Goal: Information Seeking & Learning: Learn about a topic

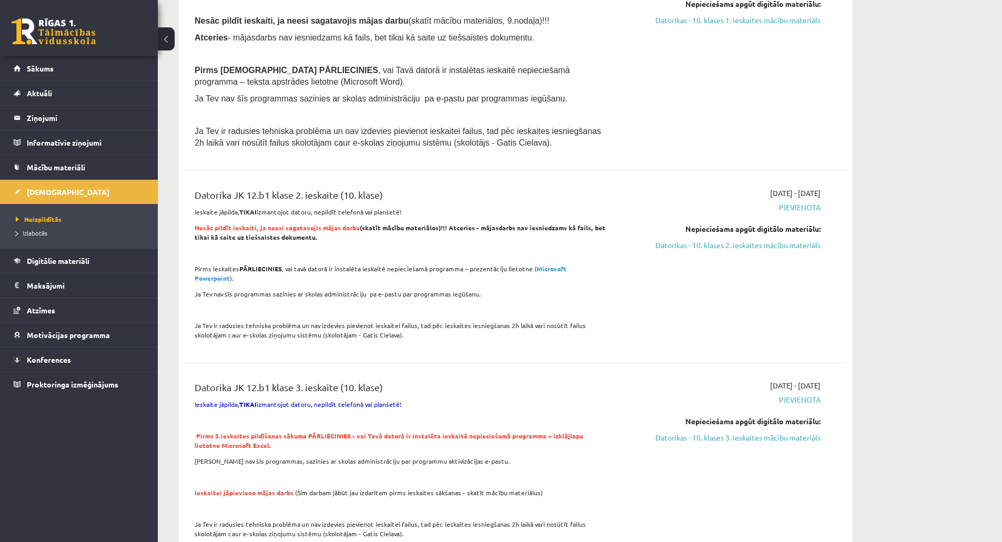
scroll to position [584, 0]
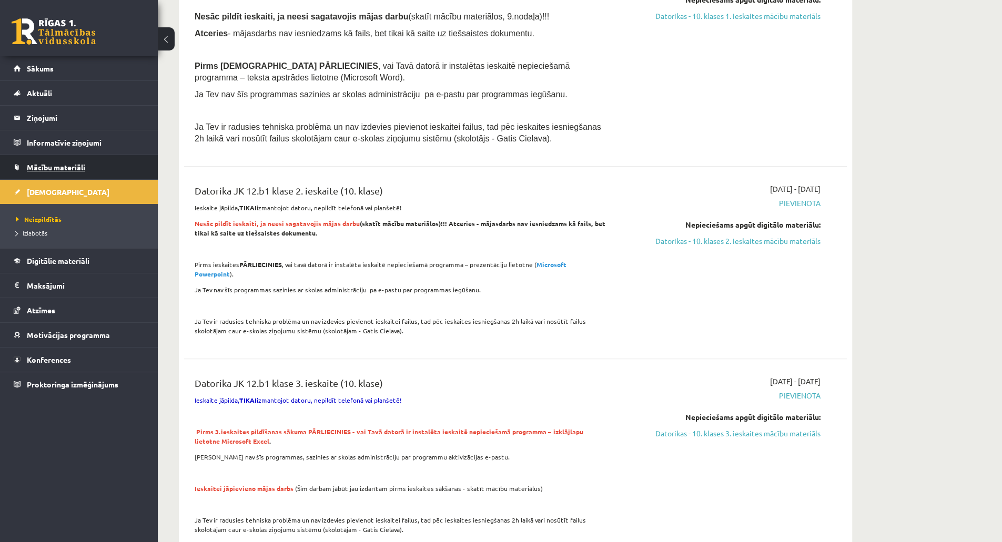
click at [87, 170] on link "Mācību materiāli" at bounding box center [79, 167] width 131 height 24
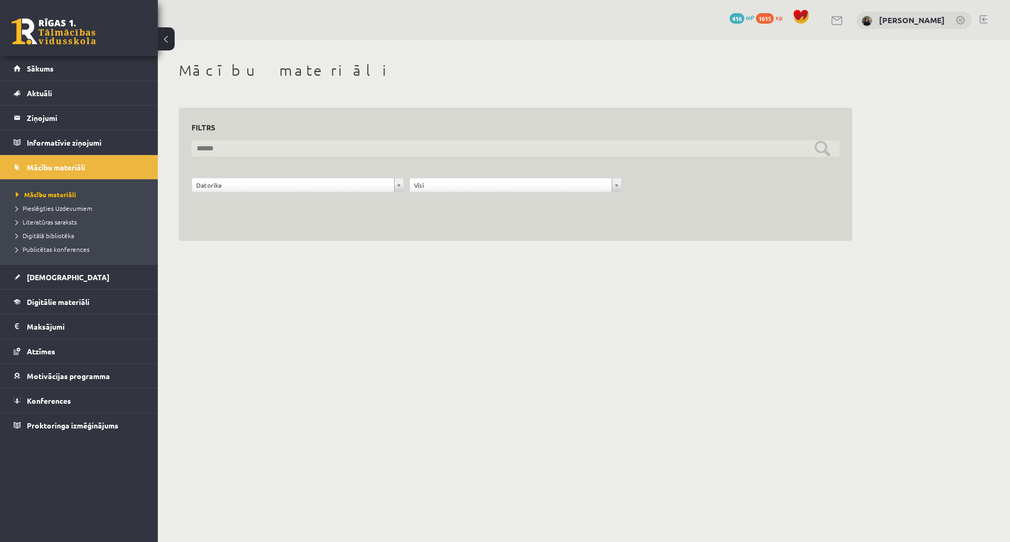
click at [219, 153] on input "text" at bounding box center [516, 148] width 648 height 16
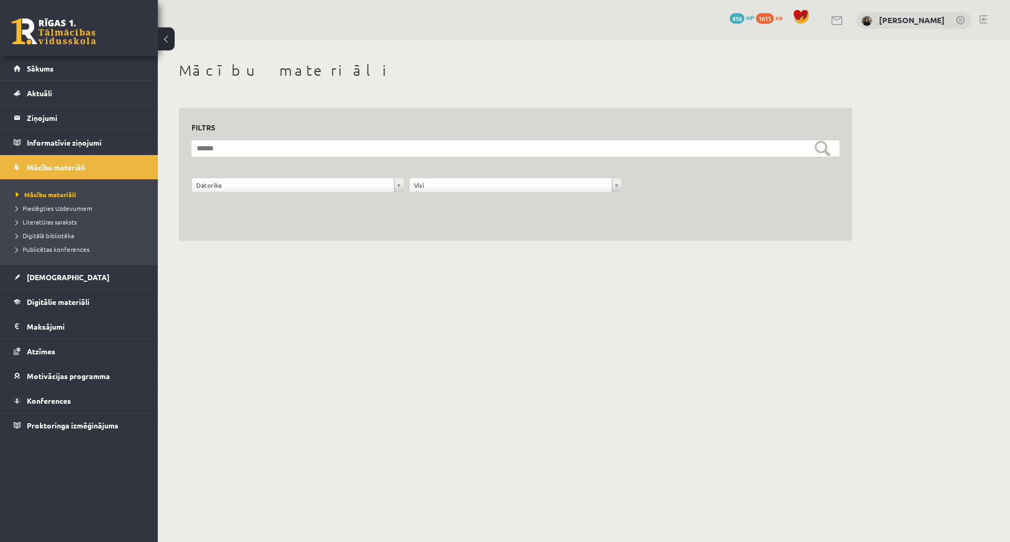
click at [73, 199] on li "Mācību materiāli" at bounding box center [82, 195] width 132 height 14
click at [65, 190] on span "Mācību materiāli" at bounding box center [46, 194] width 61 height 8
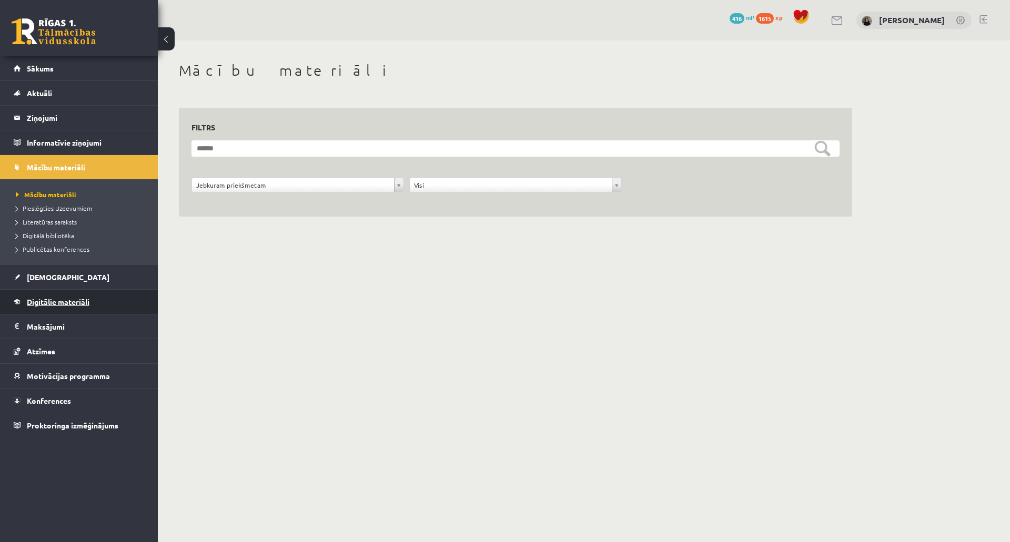
click at [68, 309] on link "Digitālie materiāli" at bounding box center [79, 302] width 131 height 24
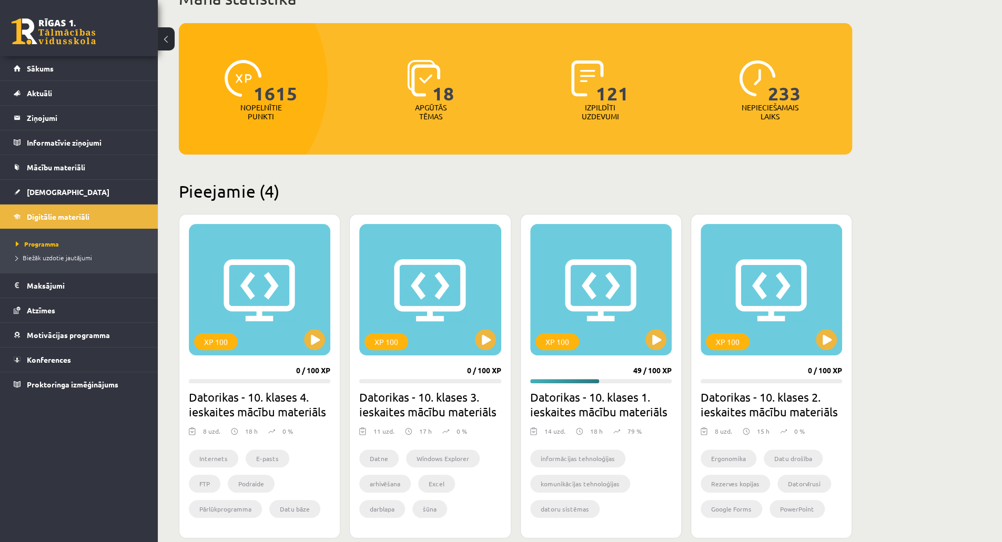
scroll to position [105, 0]
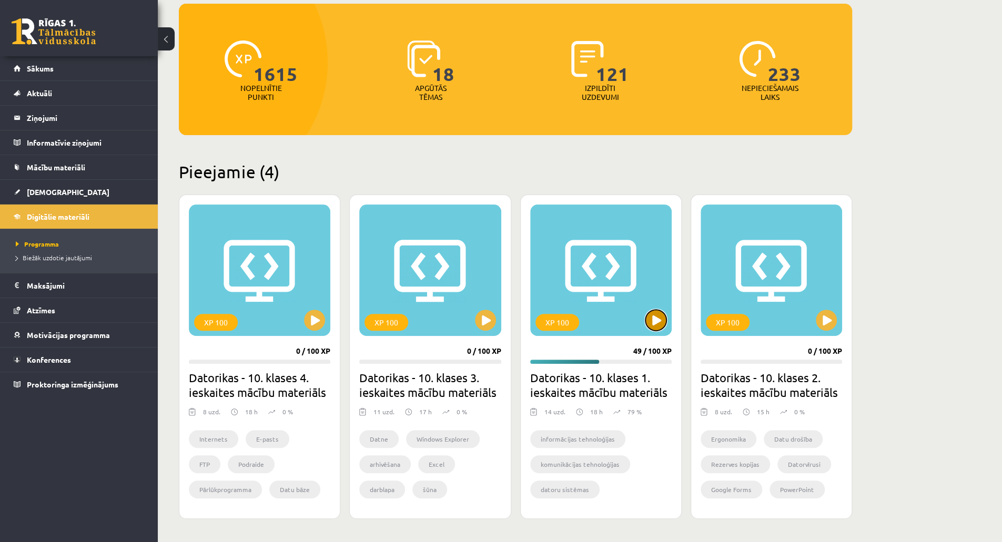
click at [660, 314] on button at bounding box center [656, 320] width 21 height 21
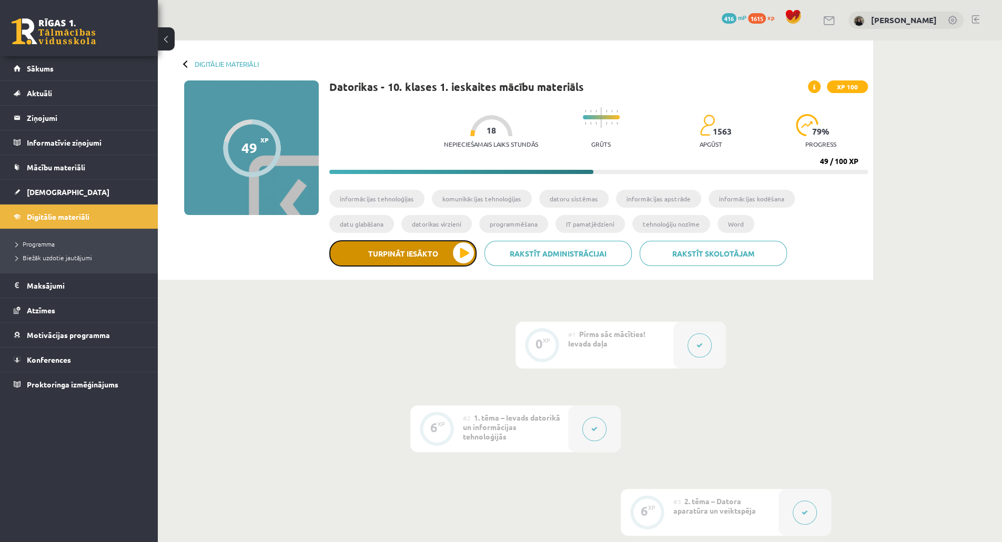
click at [402, 249] on button "Turpināt iesākto" at bounding box center [402, 253] width 147 height 26
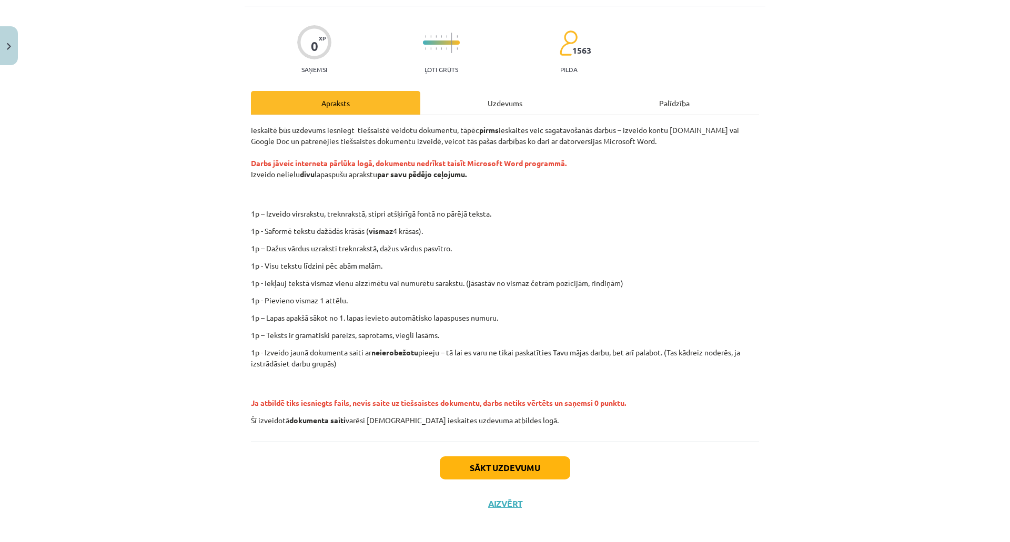
scroll to position [68, 0]
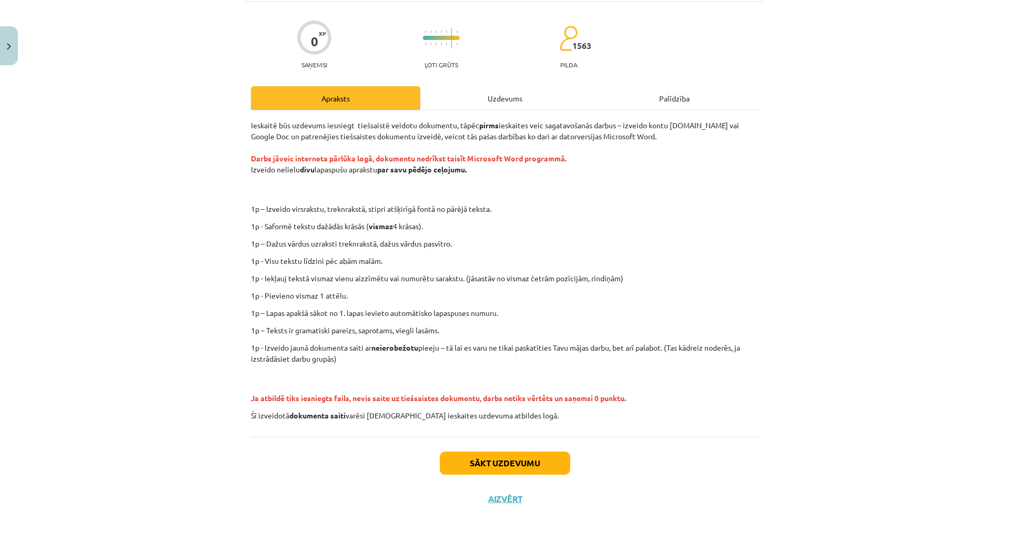
click at [517, 93] on div "Uzdevums" at bounding box center [504, 98] width 169 height 24
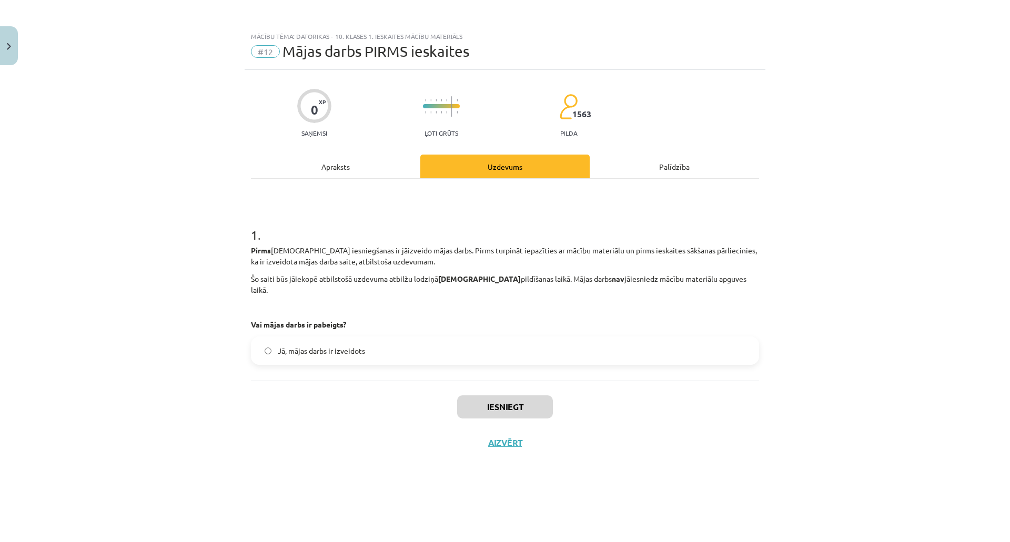
drag, startPoint x: 328, startPoint y: 170, endPoint x: 338, endPoint y: 179, distance: 13.0
click at [328, 175] on div "Apraksts" at bounding box center [335, 167] width 169 height 24
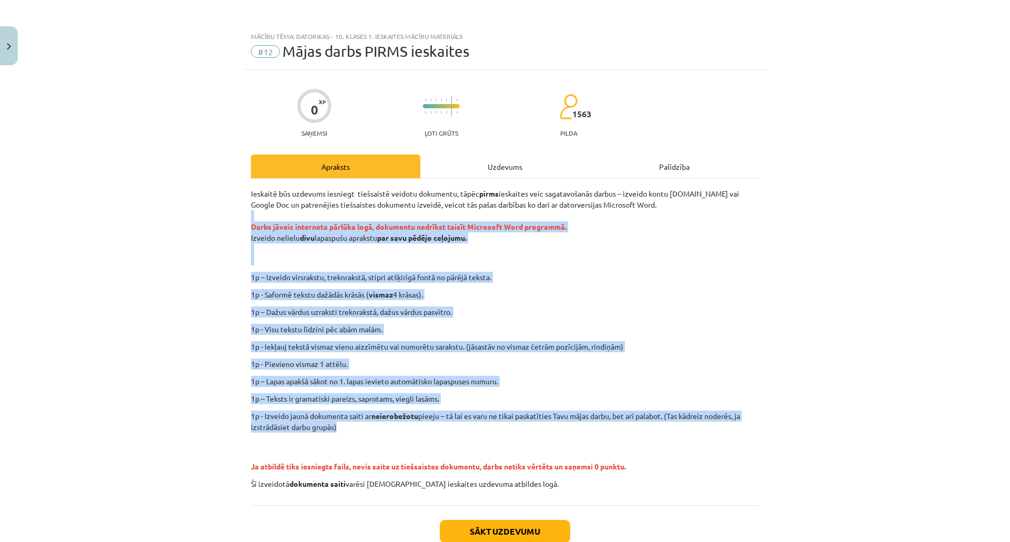
drag, startPoint x: 239, startPoint y: 219, endPoint x: 577, endPoint y: 431, distance: 399.0
click at [577, 431] on div "Mācību tēma: Datorikas - 10. klases 1. ieskaites mācību materiāls #12 Mājas dar…" at bounding box center [505, 271] width 1010 height 542
copy div "Darbs jāveic interneta pārlūka logā, dokumentu nedrīkst taisīt Microsoft Word p…"
click at [448, 299] on p "1p - Saformē tekstu dažādās krāsās ( vismaz 4 krāsas)." at bounding box center [505, 294] width 508 height 11
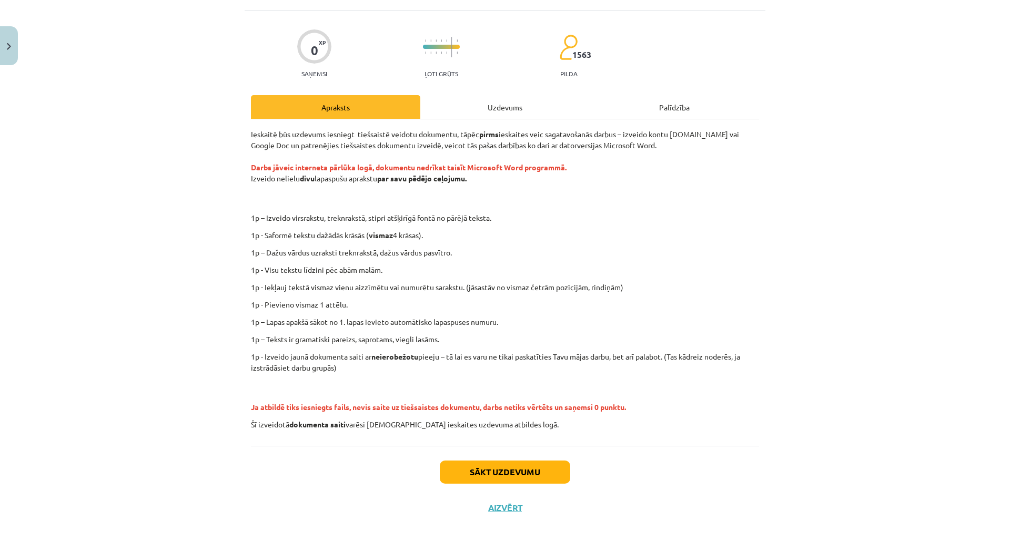
scroll to position [68, 0]
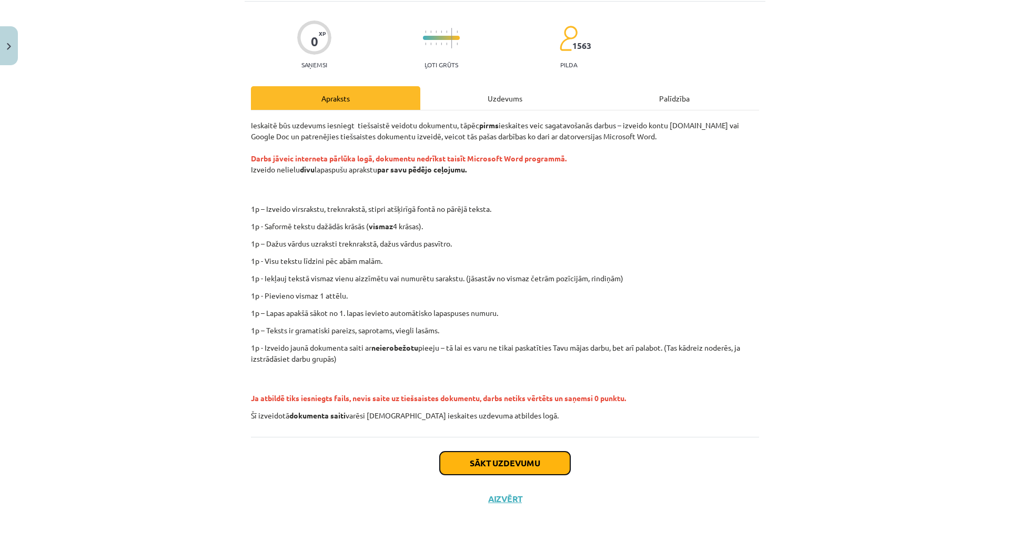
click at [513, 462] on button "Sākt uzdevumu" at bounding box center [505, 463] width 130 height 23
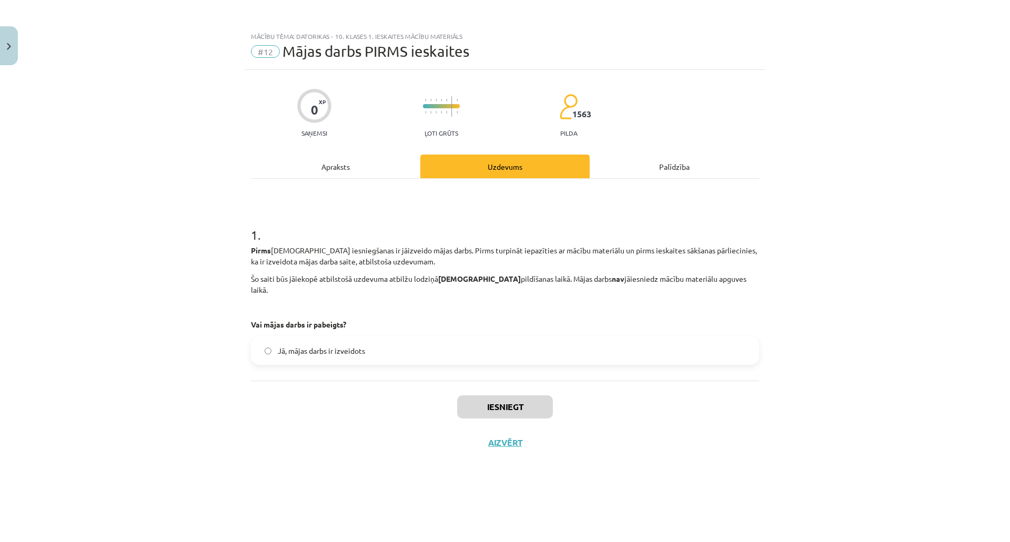
click at [359, 346] on span "Jā, mājas darbs ir izveidots" at bounding box center [321, 351] width 87 height 11
click at [517, 398] on button "Iesniegt" at bounding box center [505, 407] width 96 height 23
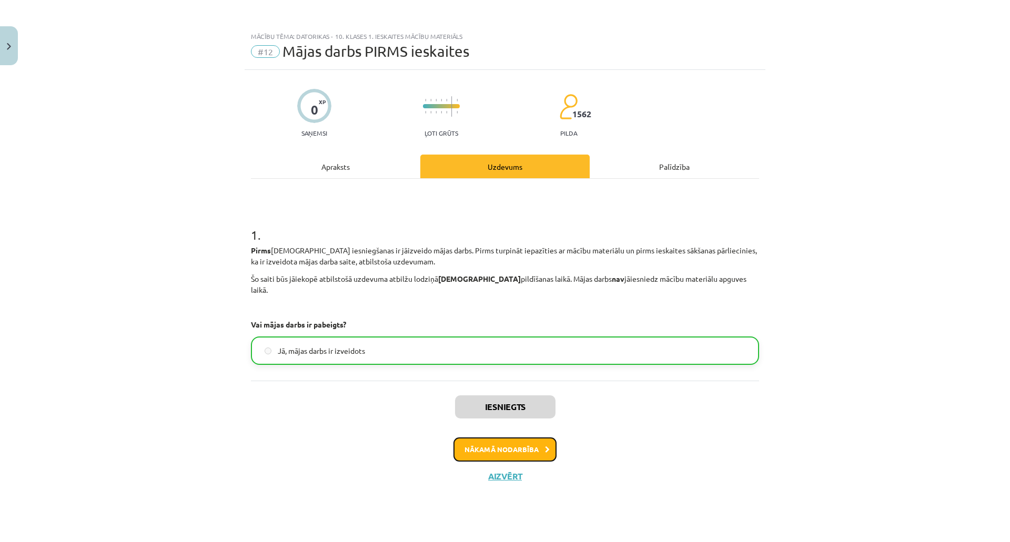
click at [521, 440] on button "Nākamā nodarbība" at bounding box center [505, 450] width 103 height 24
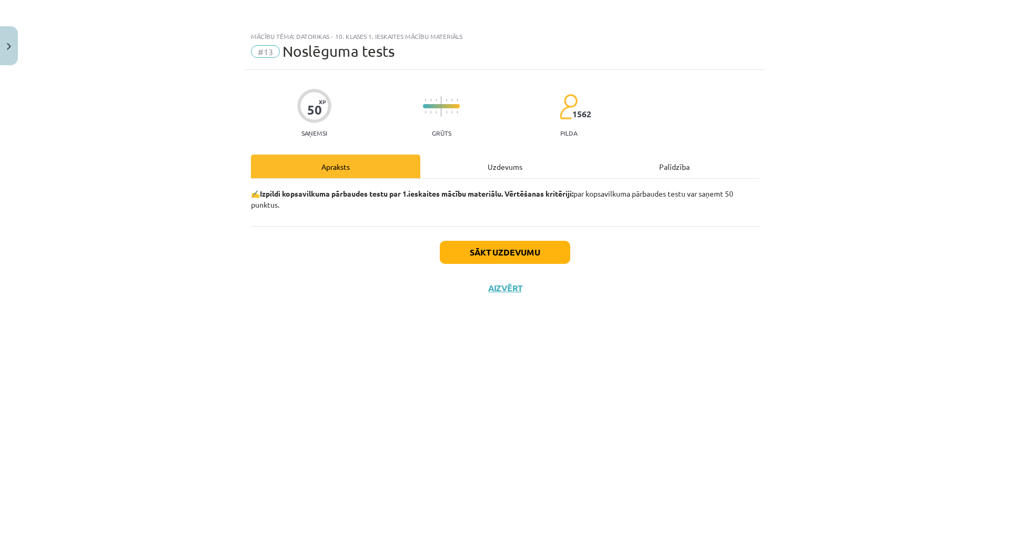
click at [502, 160] on div "Uzdevums" at bounding box center [504, 167] width 169 height 24
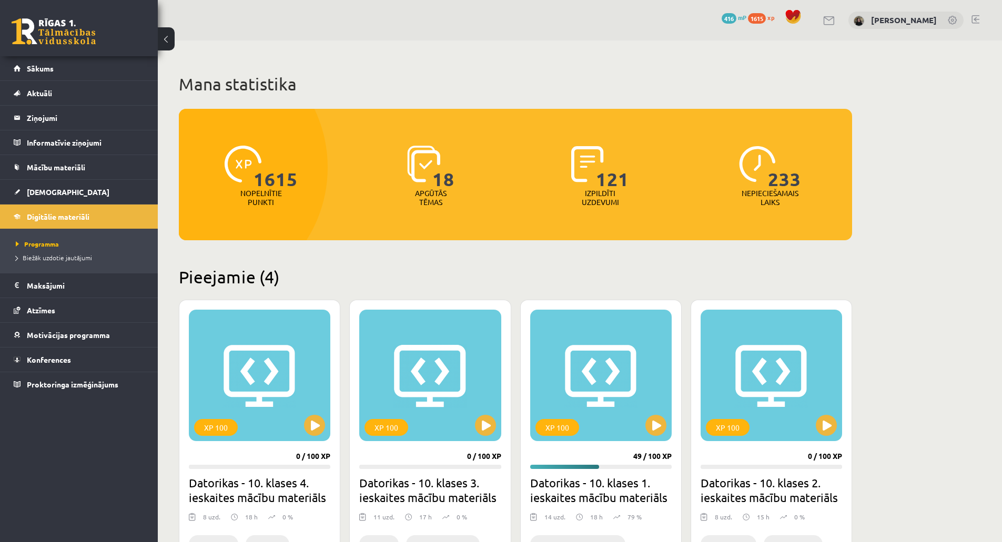
scroll to position [105, 0]
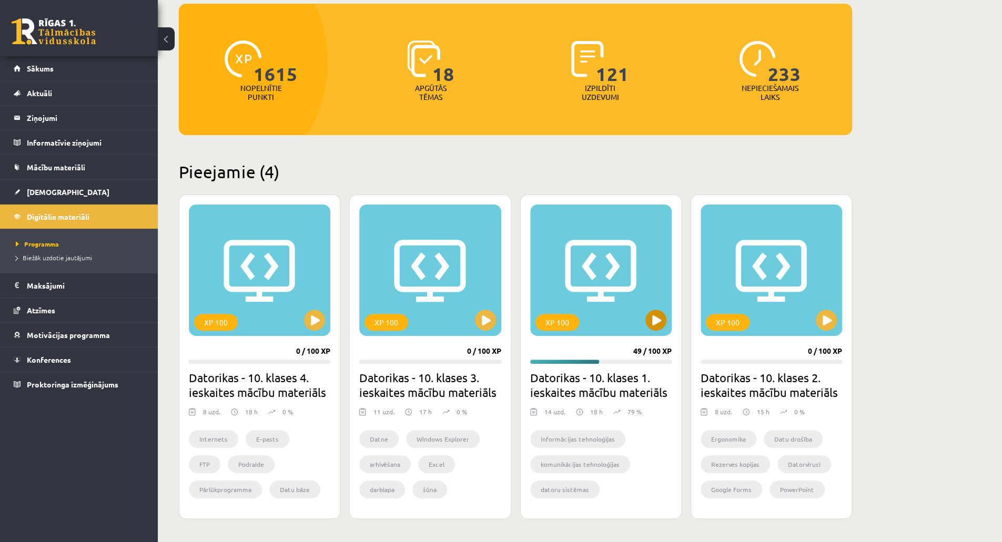
click at [639, 303] on div "XP 100" at bounding box center [601, 271] width 142 height 132
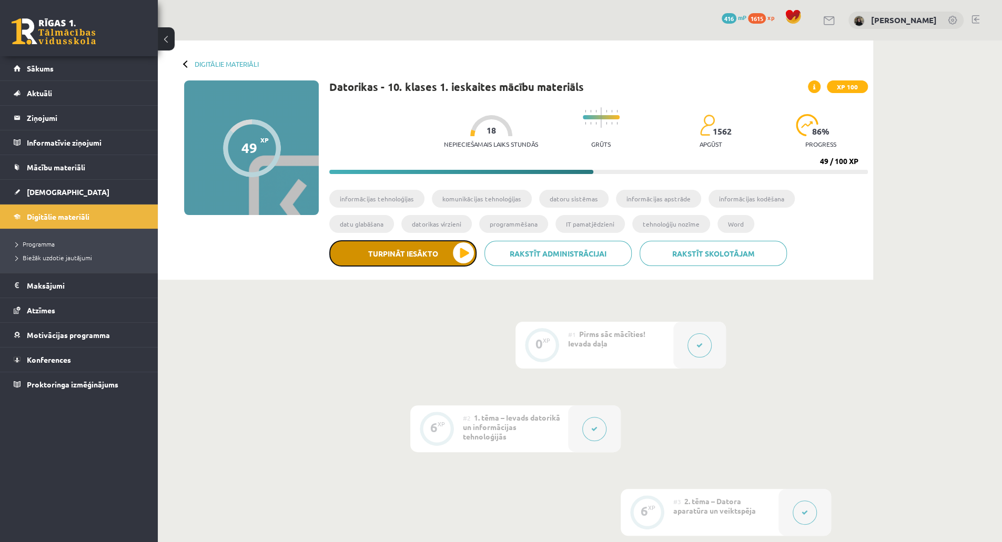
click at [453, 253] on button "Turpināt iesākto" at bounding box center [402, 253] width 147 height 26
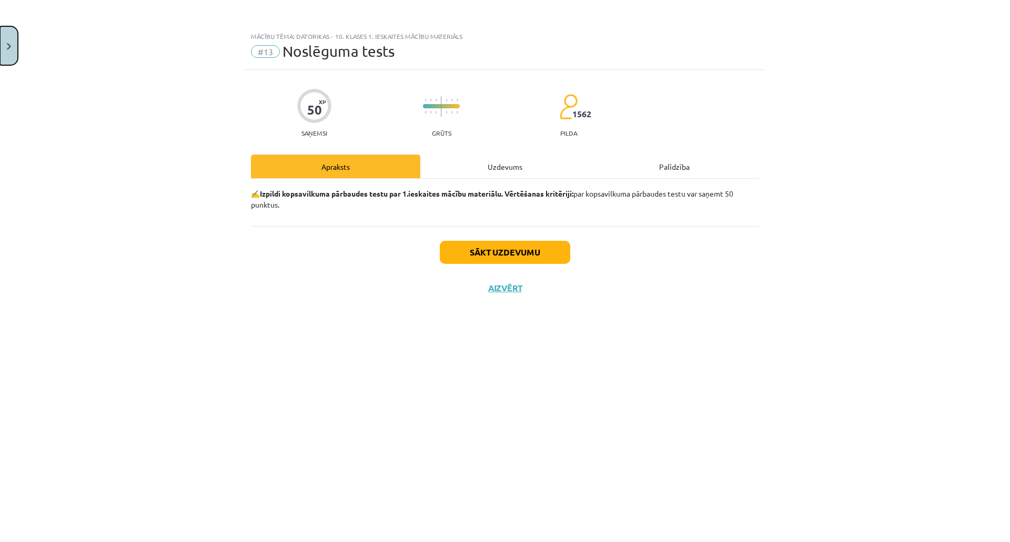
click at [14, 49] on button "Close" at bounding box center [9, 45] width 18 height 39
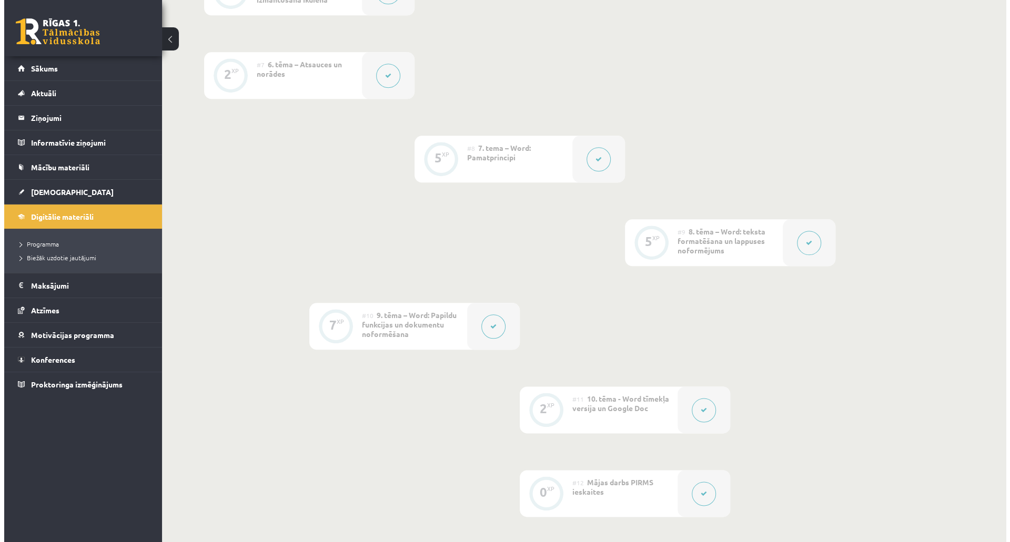
scroll to position [789, 0]
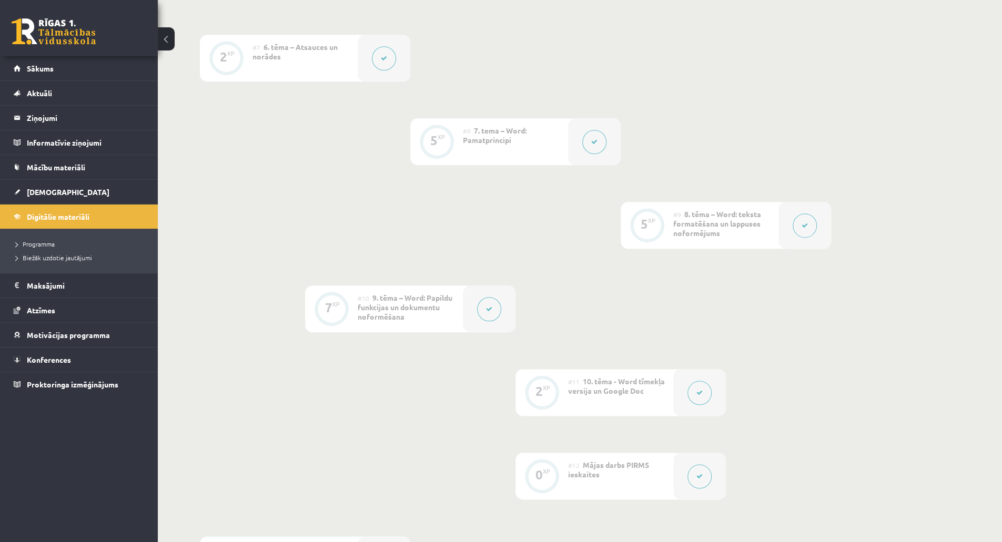
click at [583, 143] on button at bounding box center [594, 142] width 24 height 24
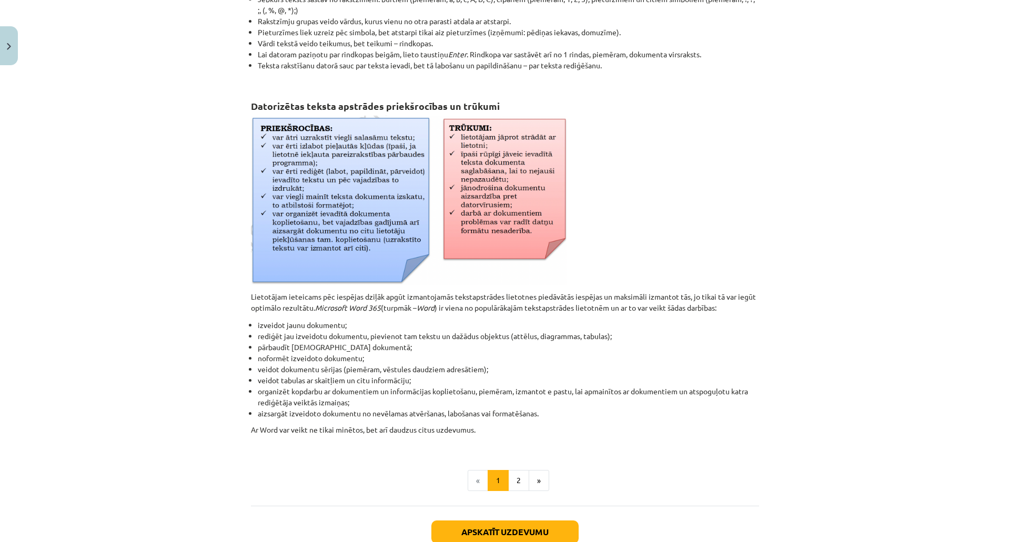
scroll to position [365, 0]
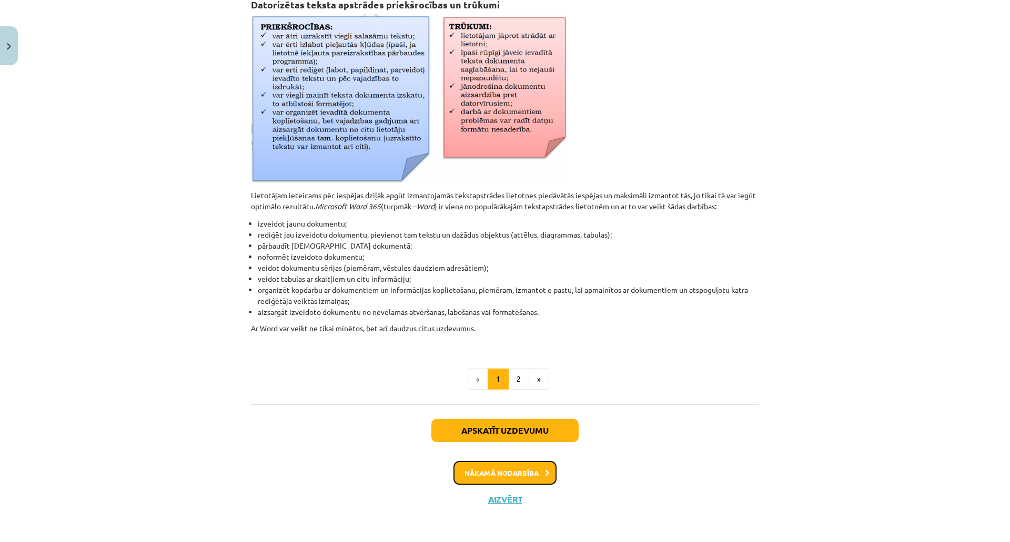
click at [523, 472] on button "Nākamā nodarbība" at bounding box center [505, 473] width 103 height 24
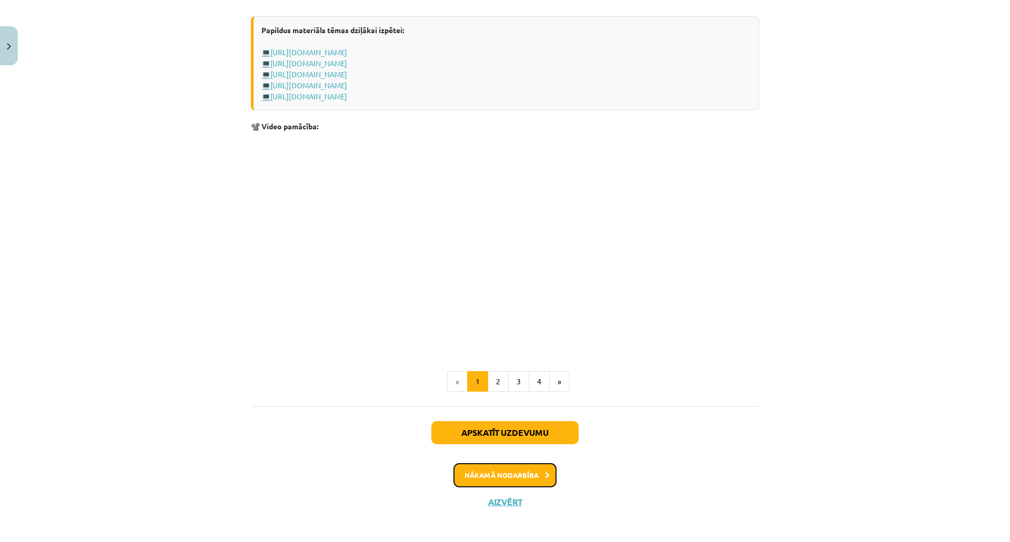
scroll to position [1980, 0]
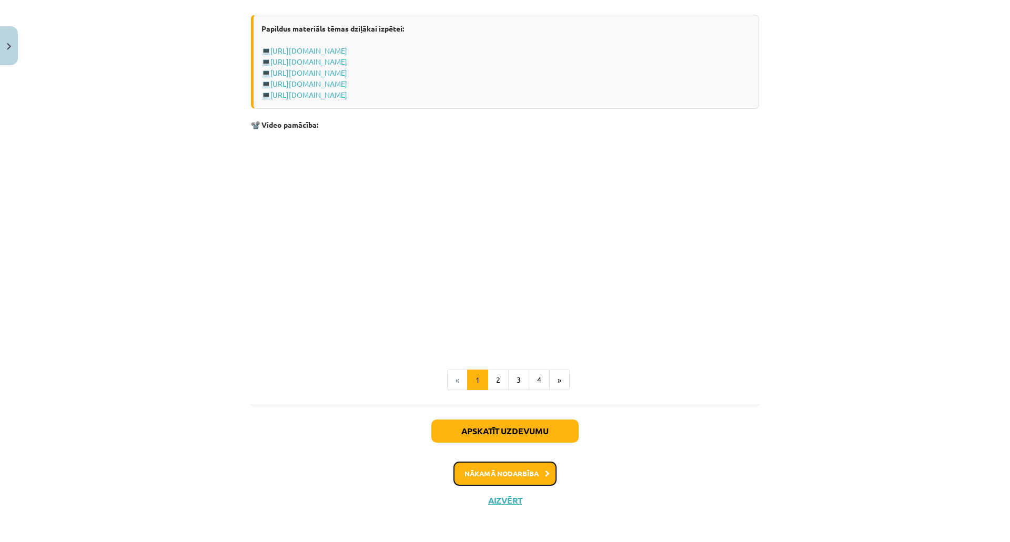
click at [521, 469] on button "Nākamā nodarbība" at bounding box center [505, 474] width 103 height 24
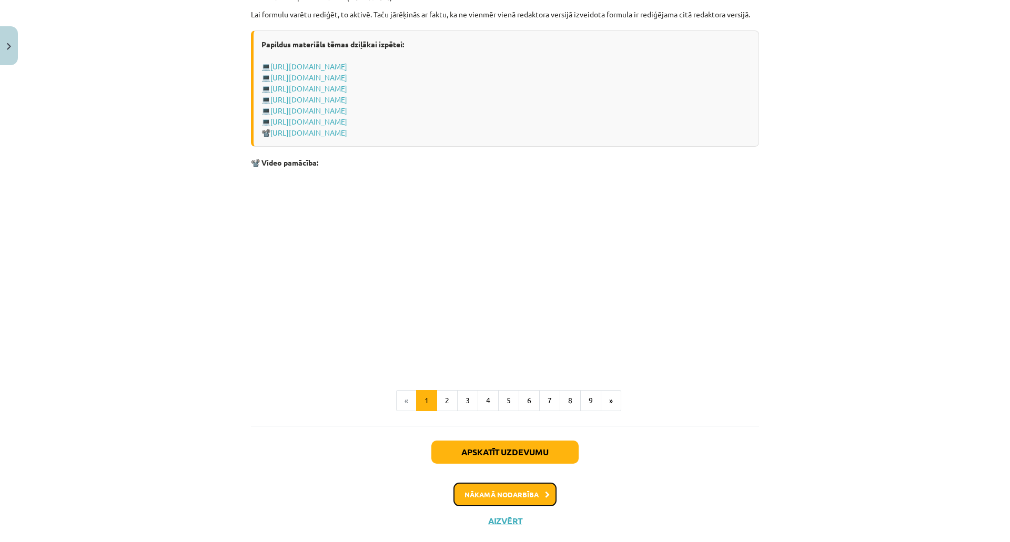
scroll to position [2089, 0]
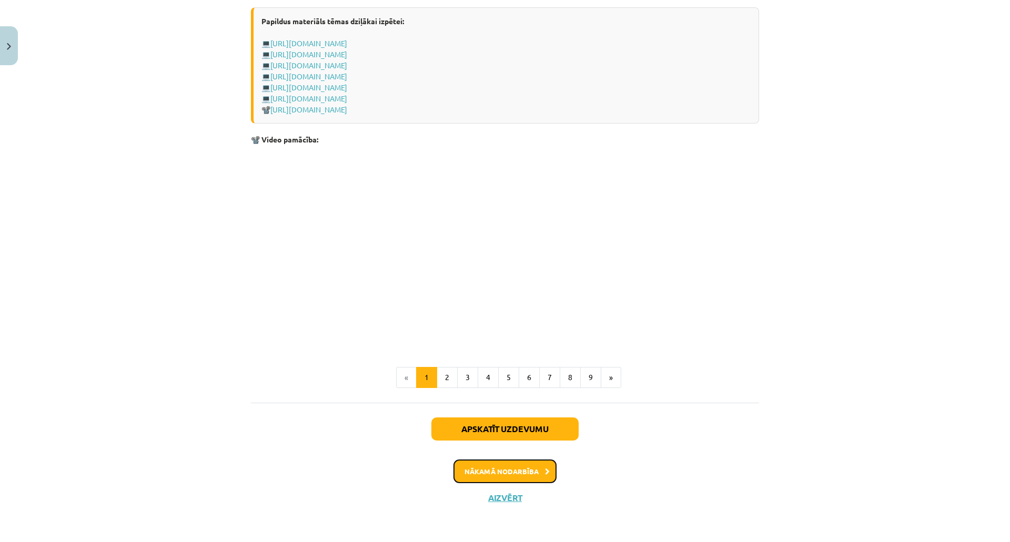
click at [519, 470] on button "Nākamā nodarbība" at bounding box center [505, 472] width 103 height 24
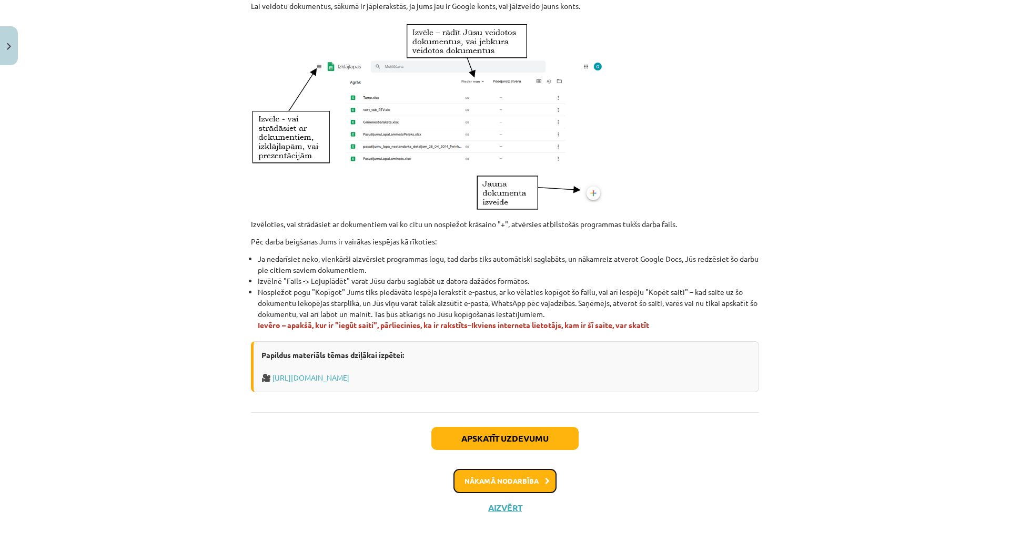
scroll to position [506, 0]
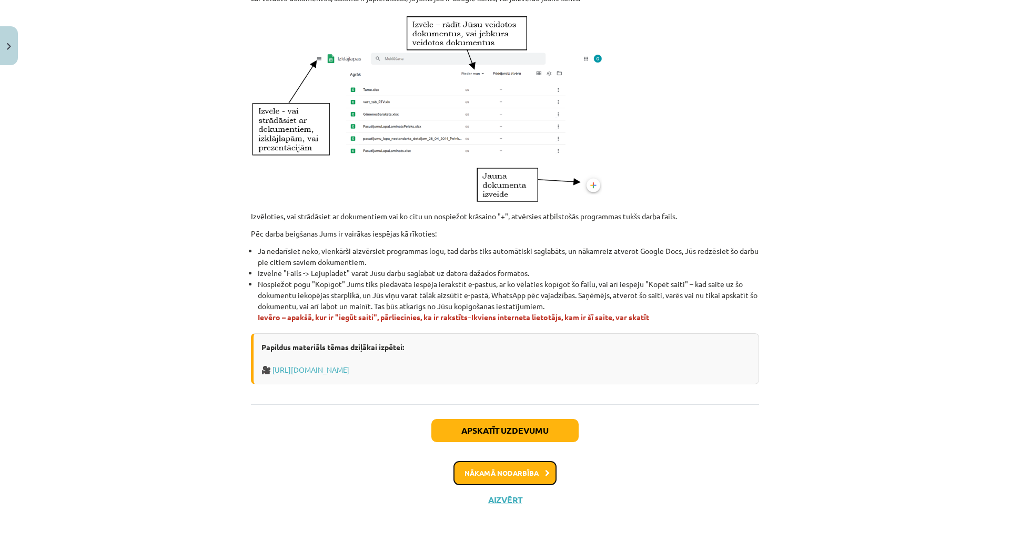
click at [525, 470] on button "Nākamā nodarbība" at bounding box center [505, 473] width 103 height 24
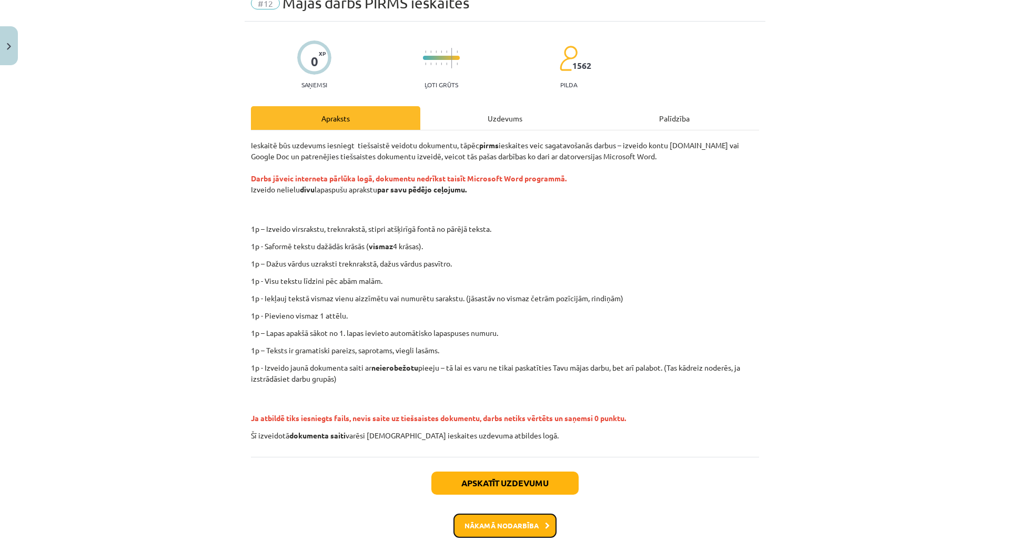
scroll to position [102, 0]
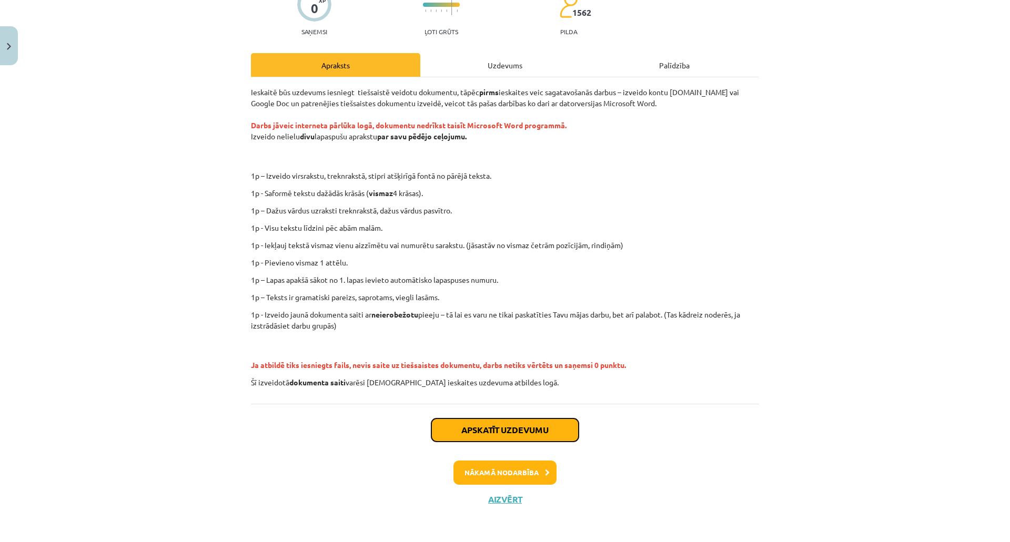
click at [495, 432] on button "Apskatīt uzdevumu" at bounding box center [504, 430] width 147 height 23
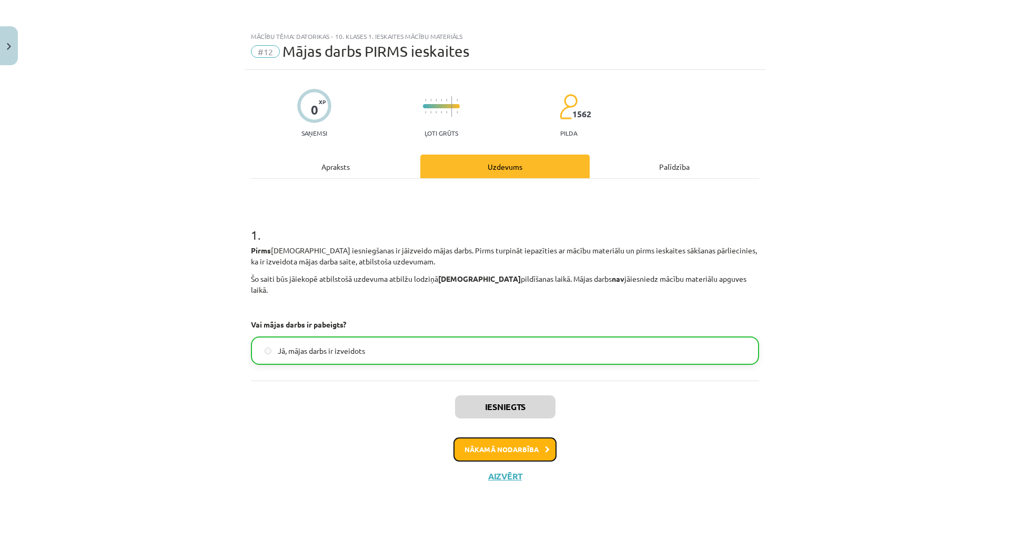
click at [536, 438] on button "Nākamā nodarbība" at bounding box center [505, 450] width 103 height 24
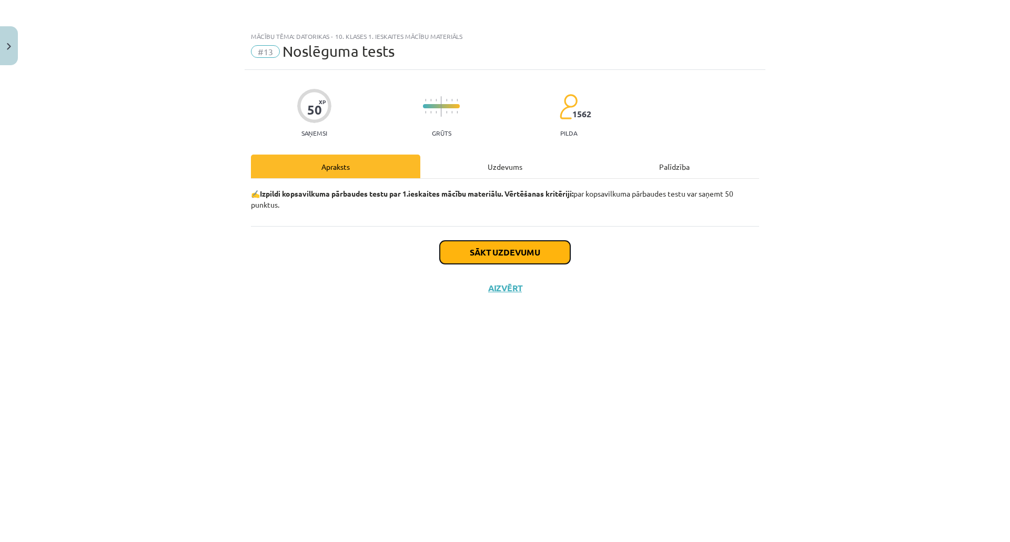
click at [525, 254] on button "Sākt uzdevumu" at bounding box center [505, 252] width 130 height 23
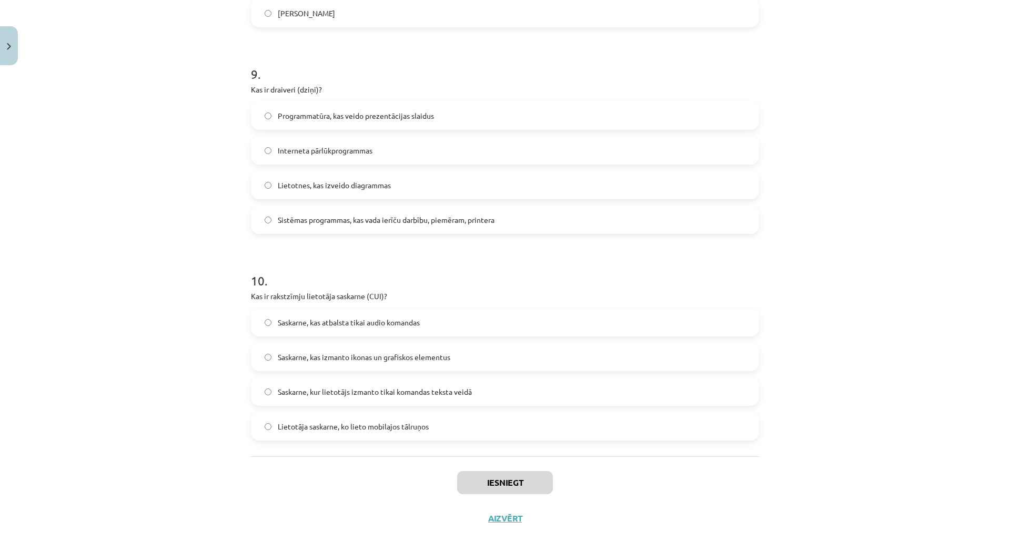
scroll to position [1815, 0]
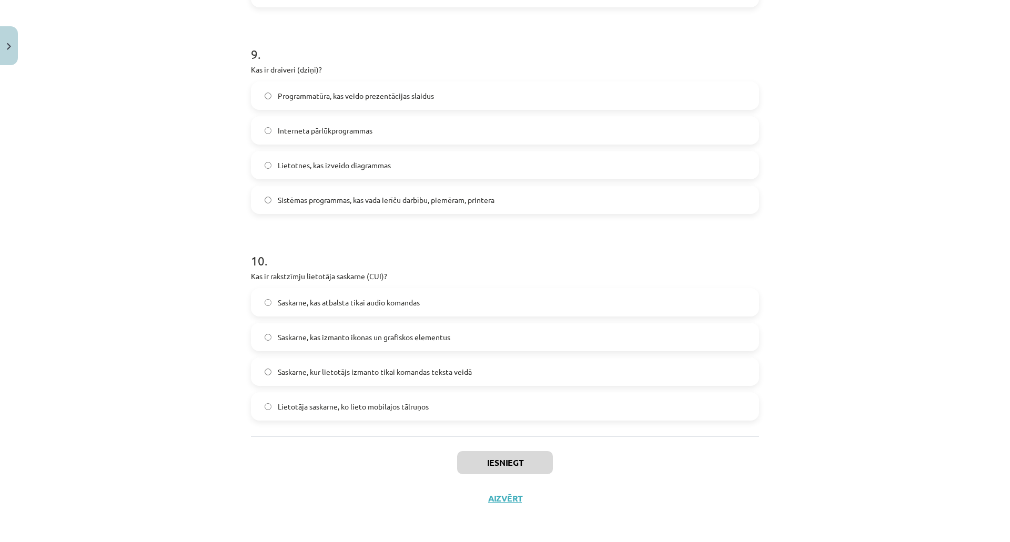
drag, startPoint x: 248, startPoint y: 134, endPoint x: 554, endPoint y: 394, distance: 401.2
click at [552, 408] on div "Mācību tēma: Datorikas - 10. klases 1. ieskaites mācību materiāls #13 Noslēguma…" at bounding box center [505, 271] width 1010 height 542
copy form "1 . Kas ir teritoriālais tīkls (WAN)? Tīkls, kas izmanto bezvadu tehnoloģijas, …"
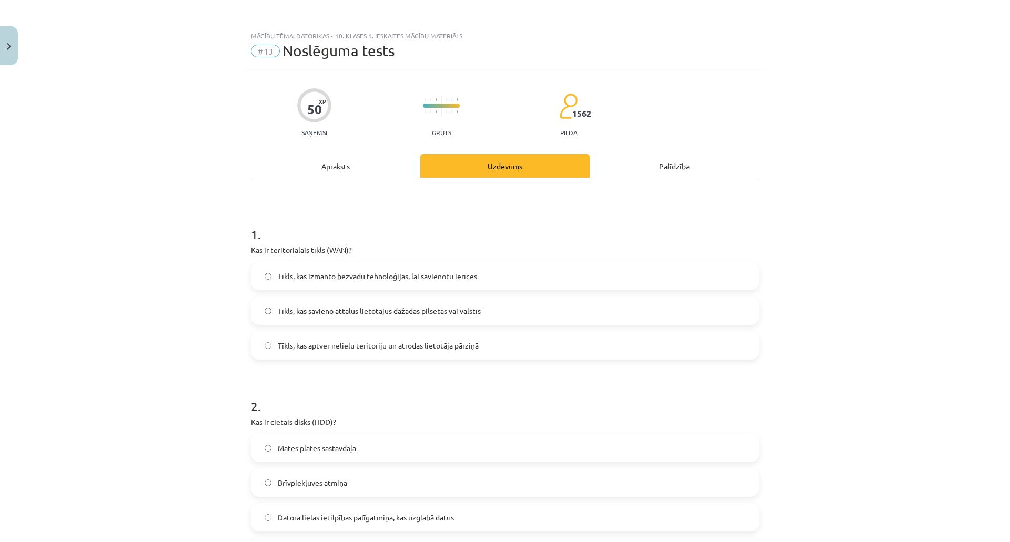
scroll to position [0, 0]
click at [414, 234] on h1 "1 ." at bounding box center [505, 225] width 508 height 33
click at [414, 306] on span "Tīkls, kas savieno attālus lietotājus dažādās pilsētās vai valstīs" at bounding box center [379, 311] width 203 height 11
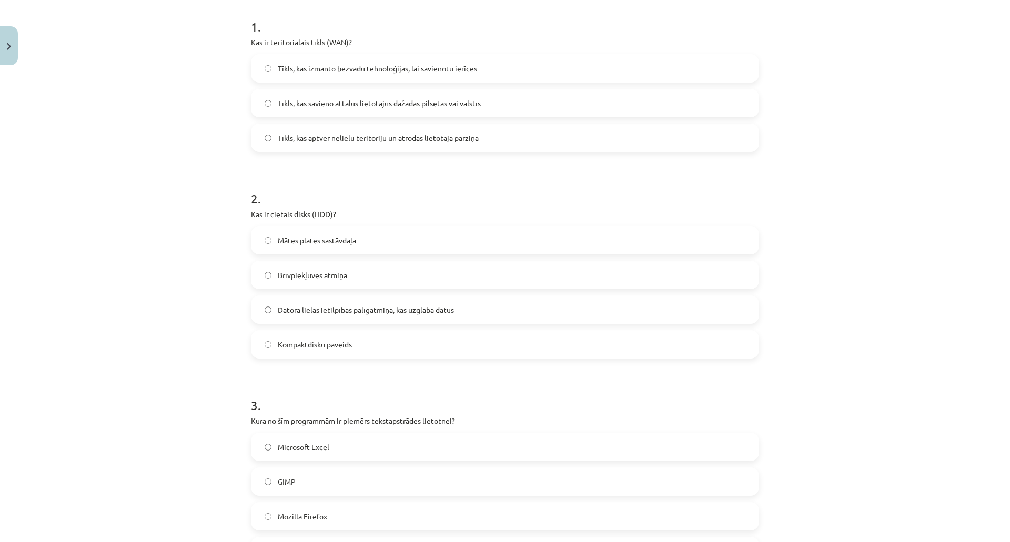
scroll to position [210, 0]
click at [324, 306] on span "Datora lielas ietilpības palīgatmiņa, kas uzglabā datus" at bounding box center [366, 308] width 176 height 11
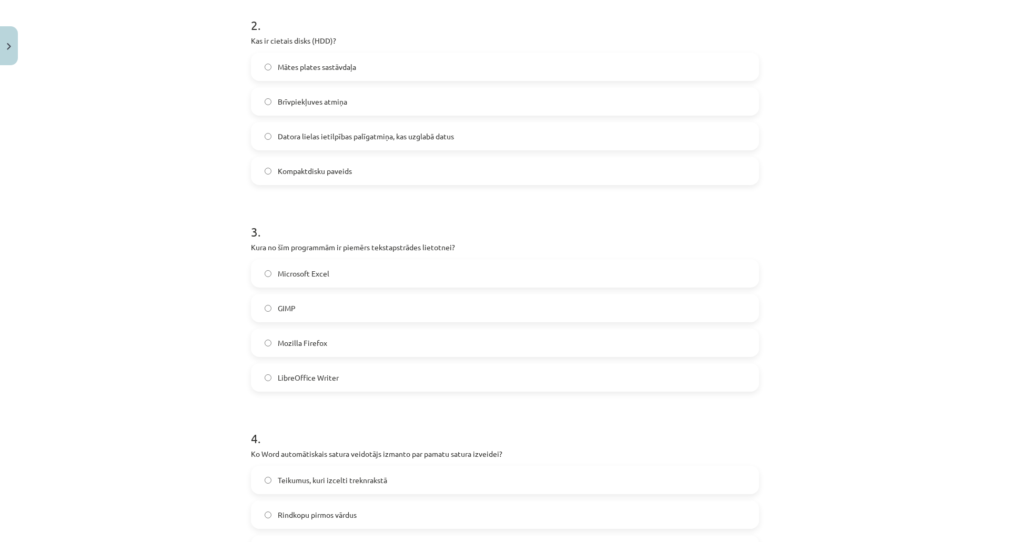
scroll to position [421, 0]
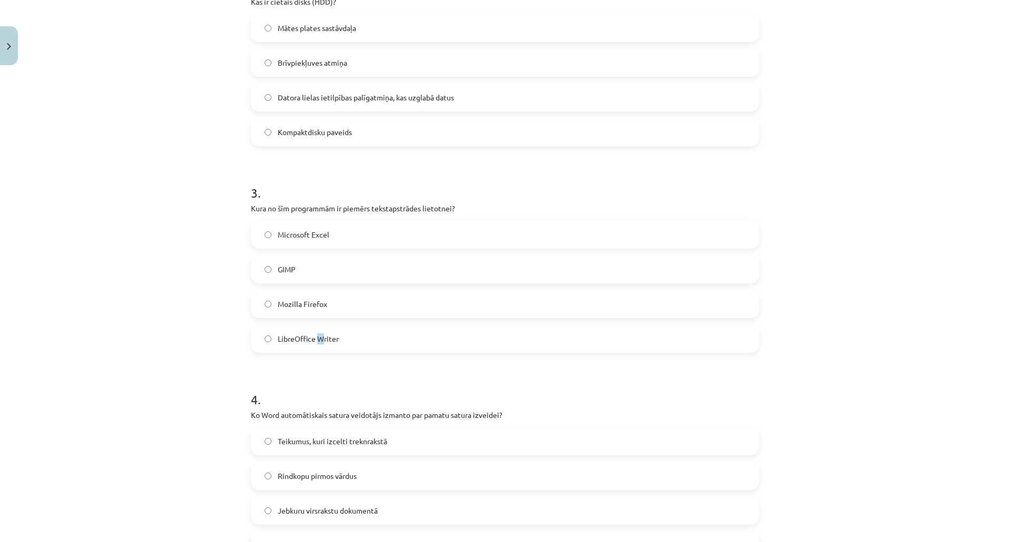
click at [315, 348] on label "LibreOffice Writer" at bounding box center [505, 339] width 506 height 26
click at [278, 343] on span "LibreOffice Writer" at bounding box center [308, 339] width 61 height 11
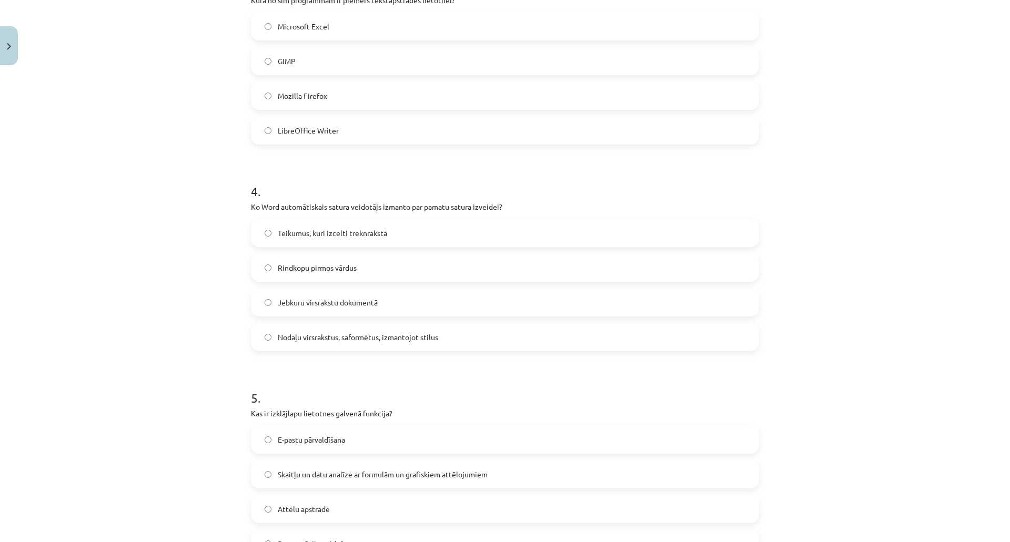
scroll to position [631, 0]
click at [348, 332] on span "Nodaļu virsrakstus, saformētus, izmantojot stilus" at bounding box center [358, 335] width 160 height 11
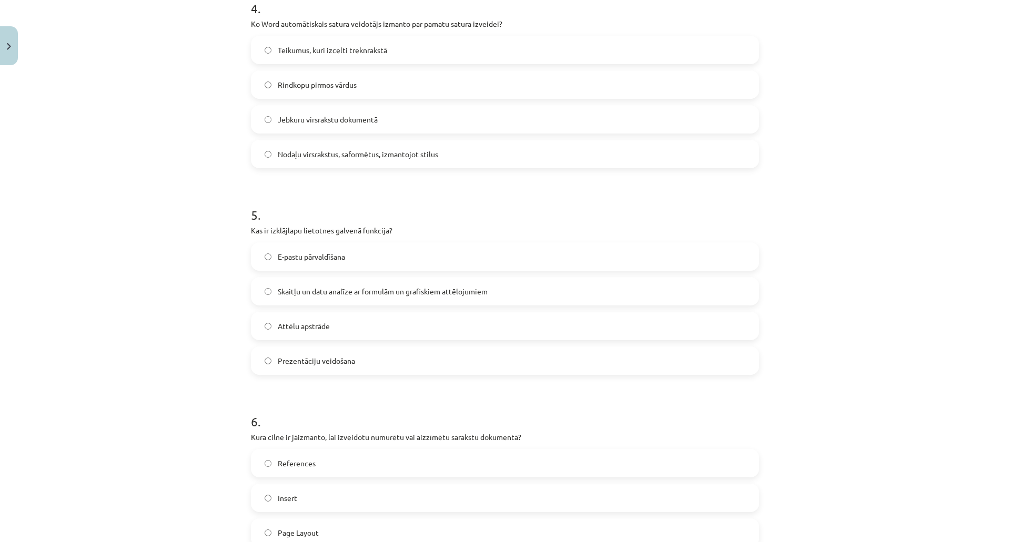
scroll to position [842, 0]
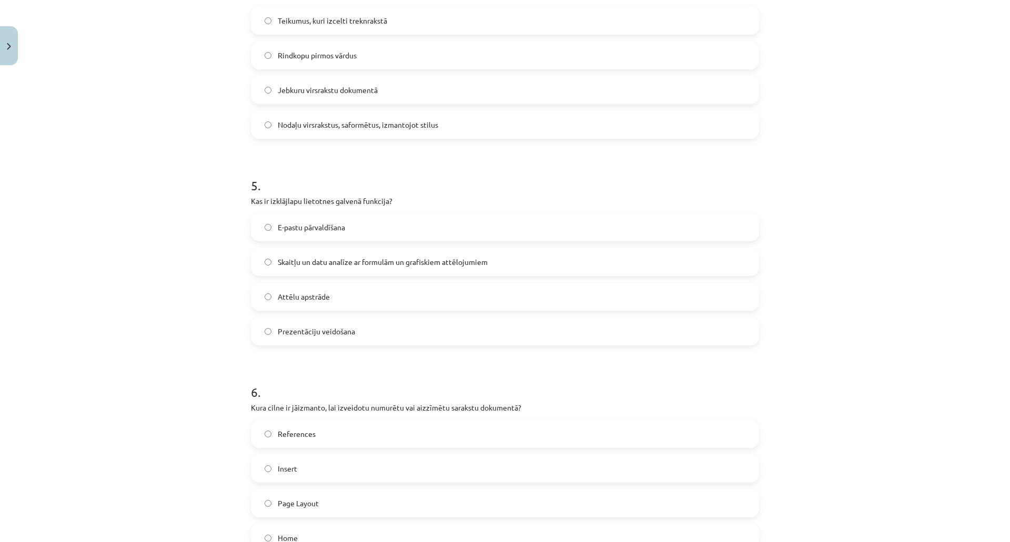
click at [335, 260] on span "Skaitļu un datu analīze ar formulām un grafiskiem attēlojumiem" at bounding box center [383, 262] width 210 height 11
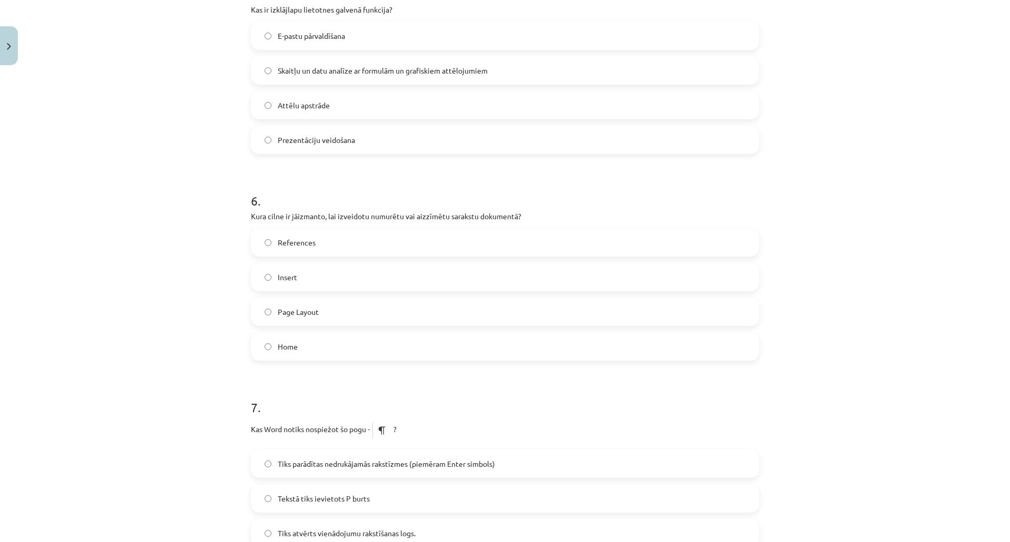
scroll to position [1052, 0]
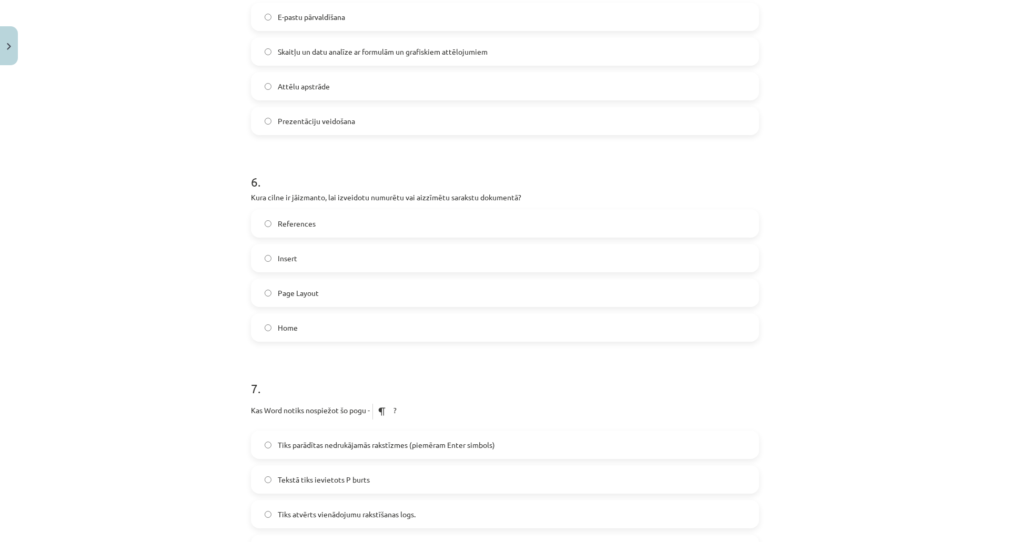
click at [329, 328] on label "Home" at bounding box center [505, 328] width 506 height 26
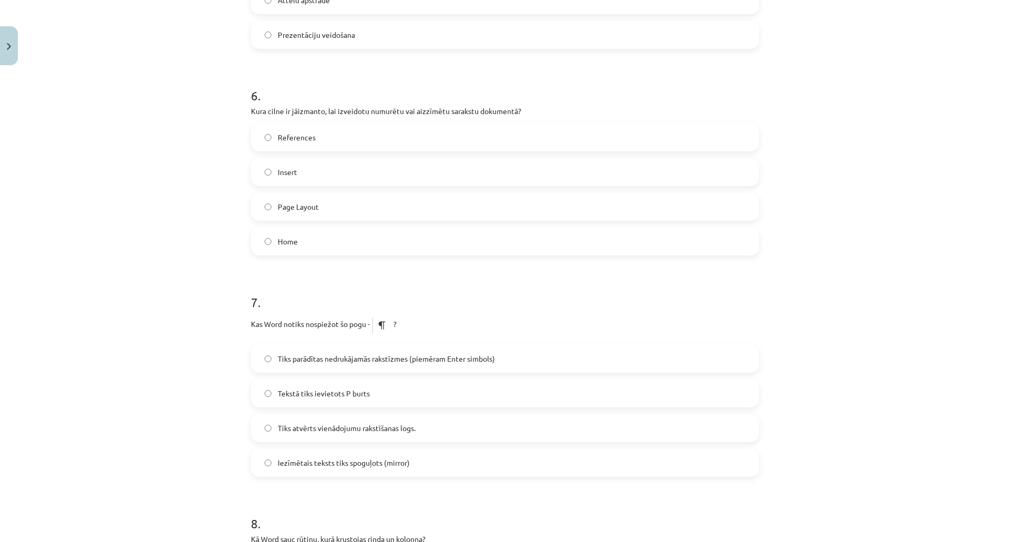
scroll to position [1157, 0]
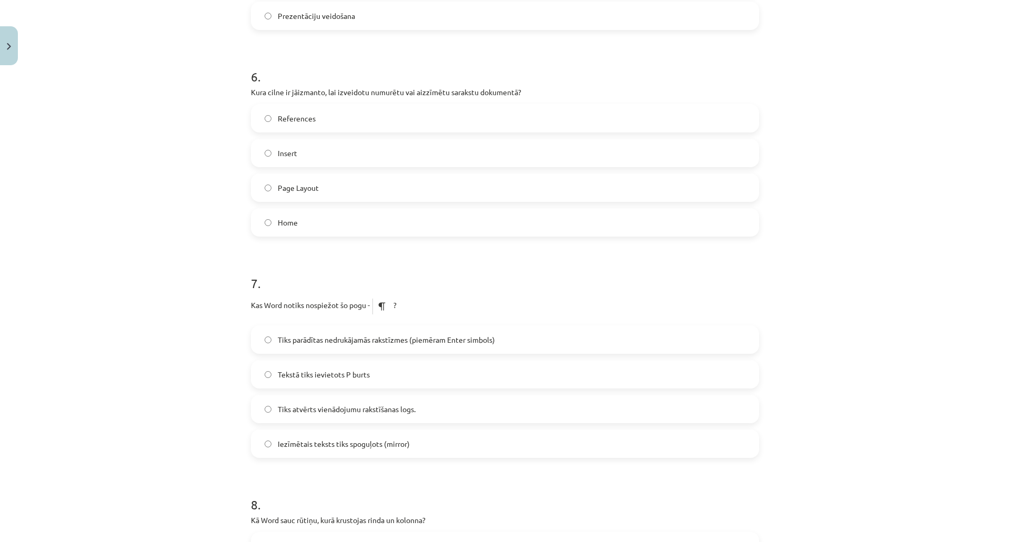
click at [441, 339] on span "Tiks parādītas nedrukājamās rakstīzmes (piemēram Enter simbols)" at bounding box center [386, 340] width 217 height 11
click at [366, 350] on label "Tiks parādītas nedrukājamās rakstīzmes (piemēram Enter simbols)" at bounding box center [505, 340] width 506 height 26
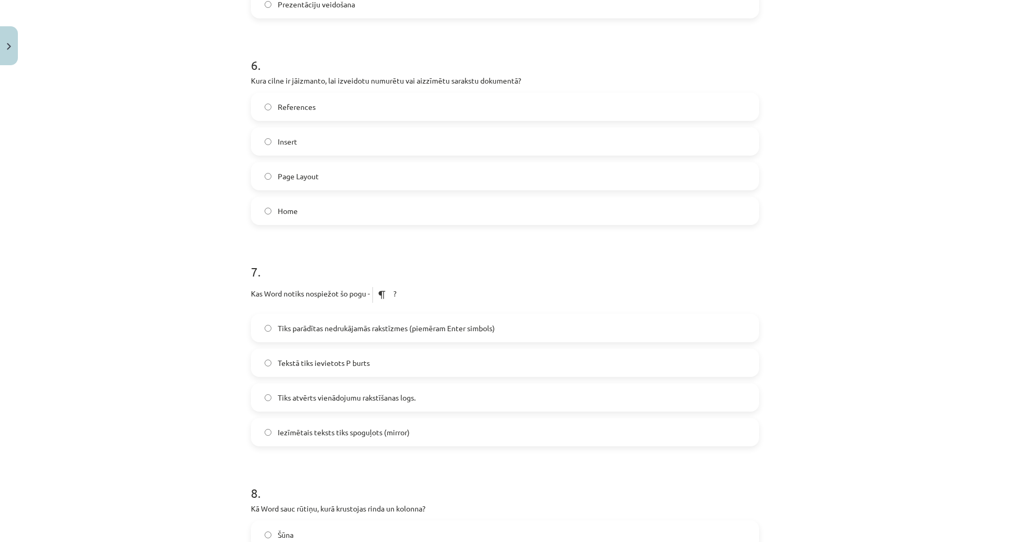
scroll to position [1368, 0]
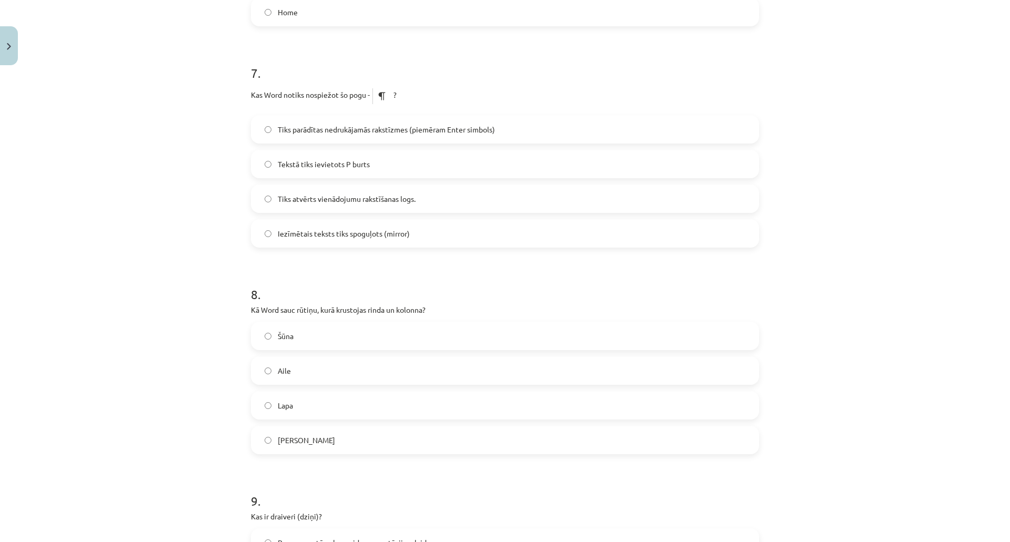
click at [302, 325] on label "Šūna" at bounding box center [505, 336] width 506 height 26
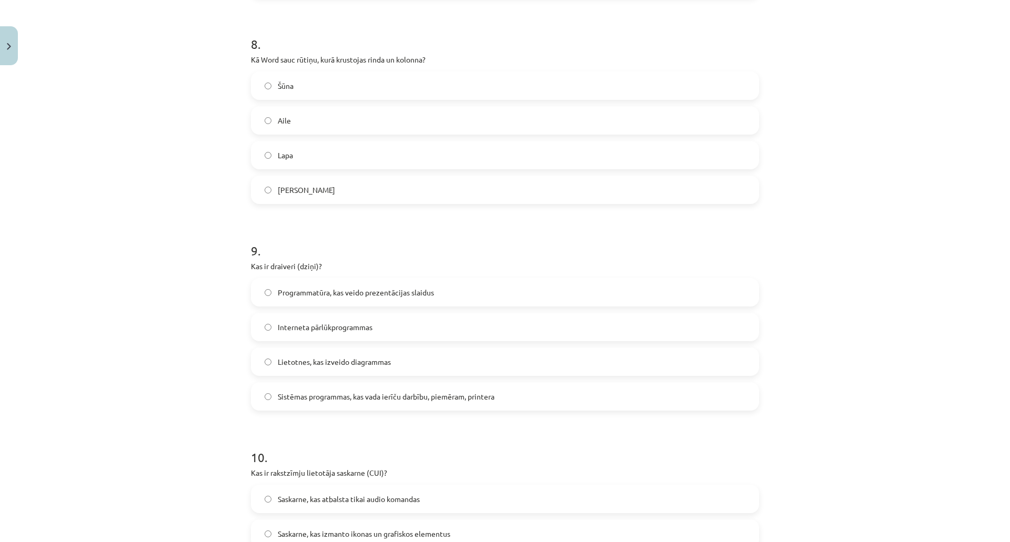
scroll to position [1631, 0]
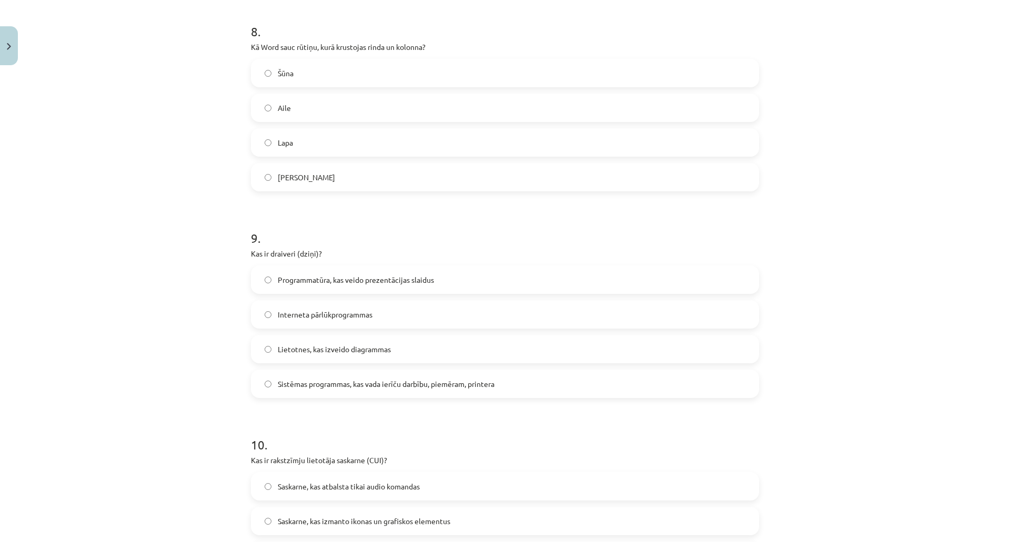
click at [420, 388] on span "Sistēmas programmas, kas vada ierīču darbību, piemēram, printera" at bounding box center [386, 384] width 217 height 11
click at [355, 393] on label "Sistēmas programmas, kas vada ierīču darbību, piemēram, printera" at bounding box center [505, 384] width 506 height 26
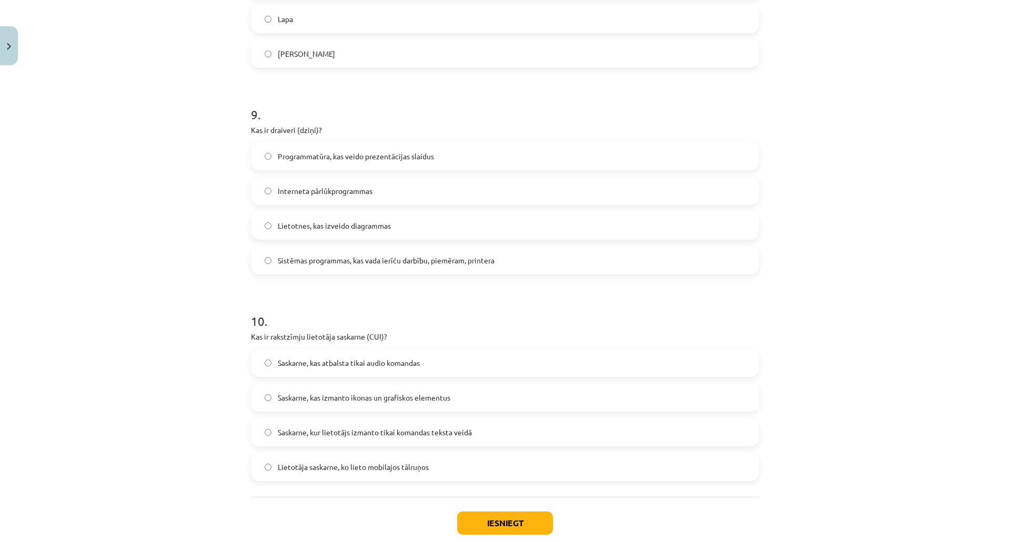
scroll to position [1815, 0]
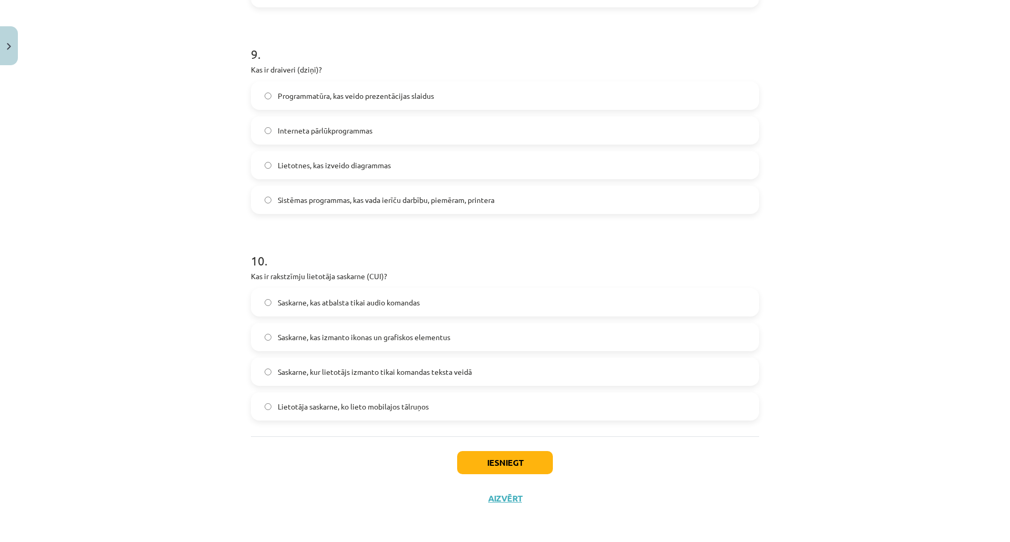
click at [309, 380] on label "Saskarne, kur lietotājs izmanto tikai komandas teksta veidā" at bounding box center [505, 372] width 506 height 26
click at [502, 456] on button "Iesniegt" at bounding box center [505, 462] width 96 height 23
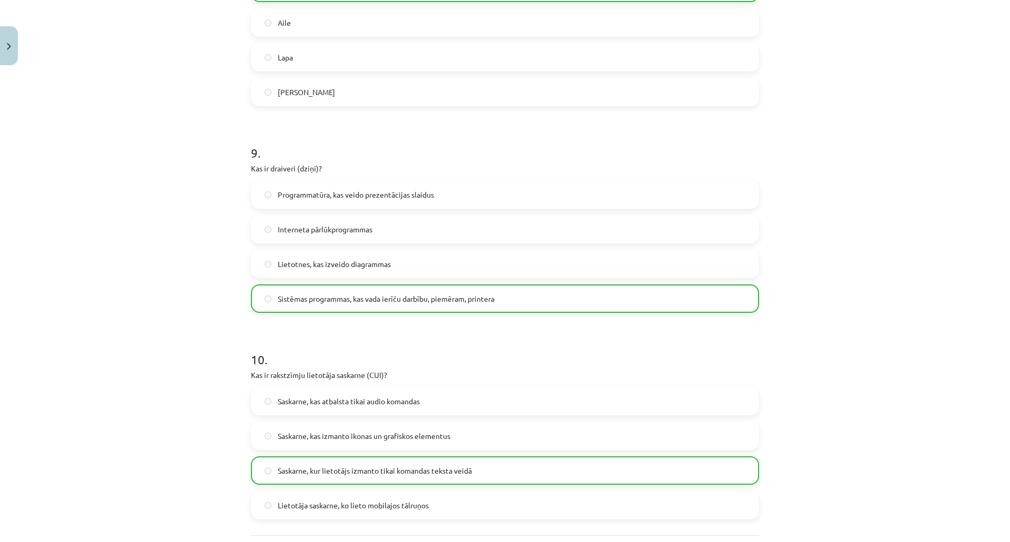
scroll to position [1848, 0]
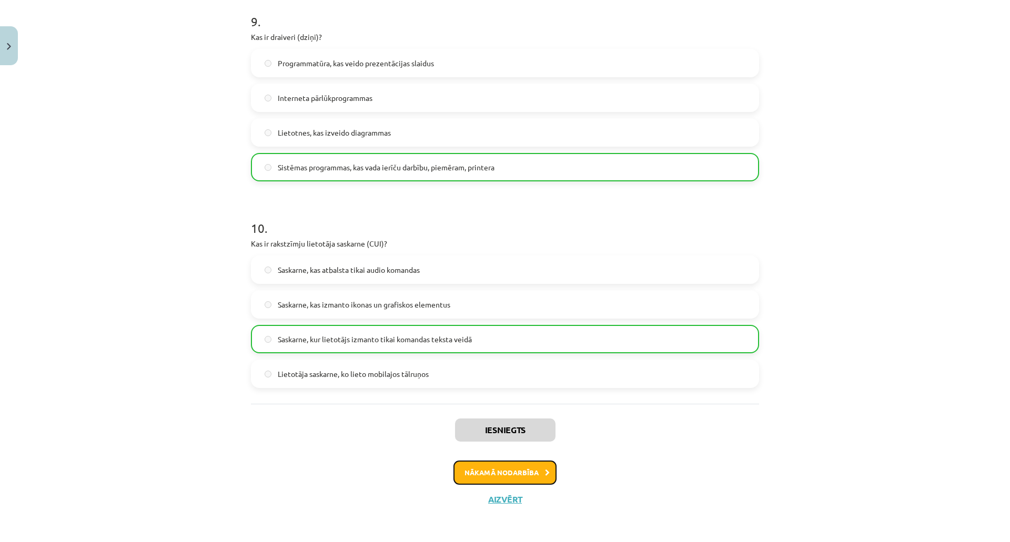
click at [517, 472] on button "Nākamā nodarbība" at bounding box center [505, 473] width 103 height 24
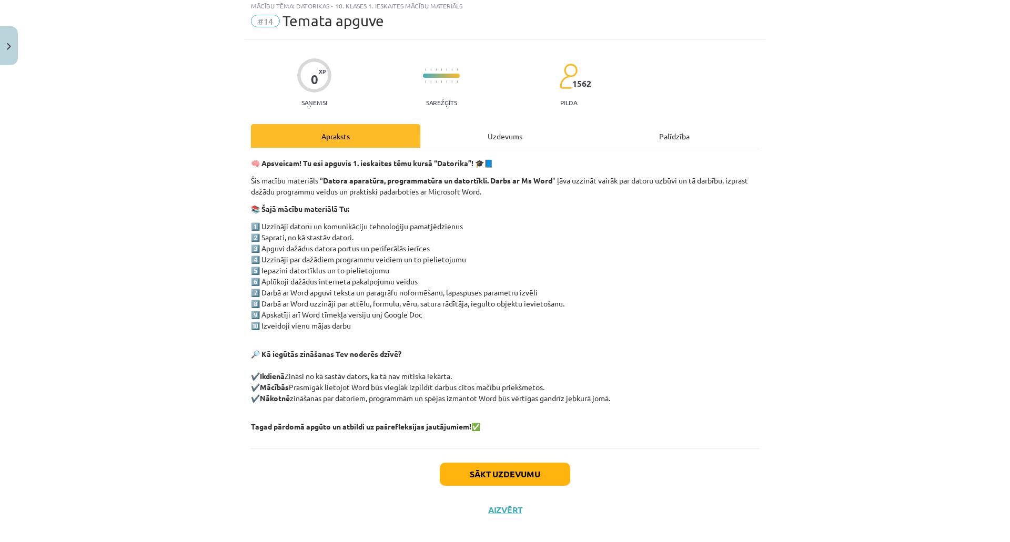
scroll to position [26, 0]
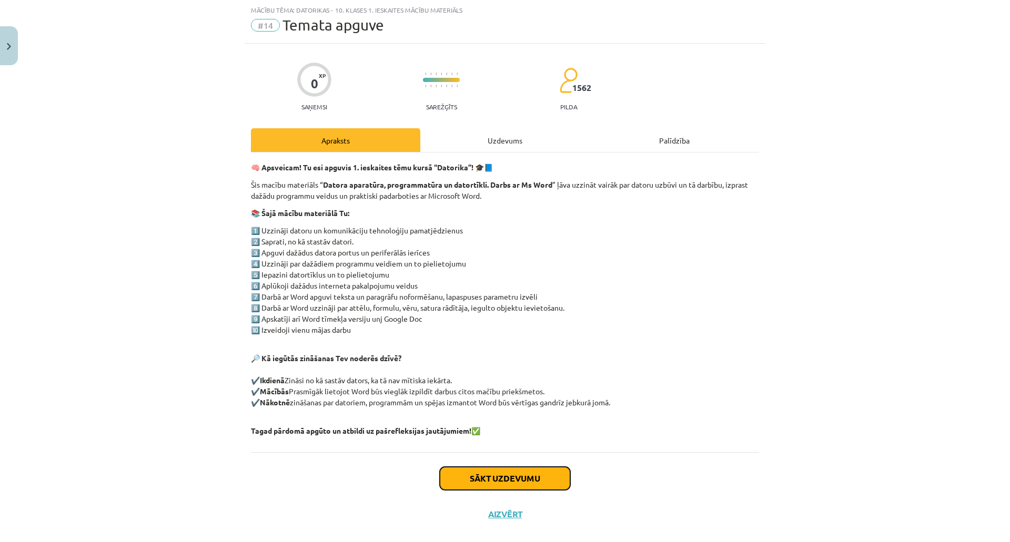
click at [477, 475] on button "Sākt uzdevumu" at bounding box center [505, 478] width 130 height 23
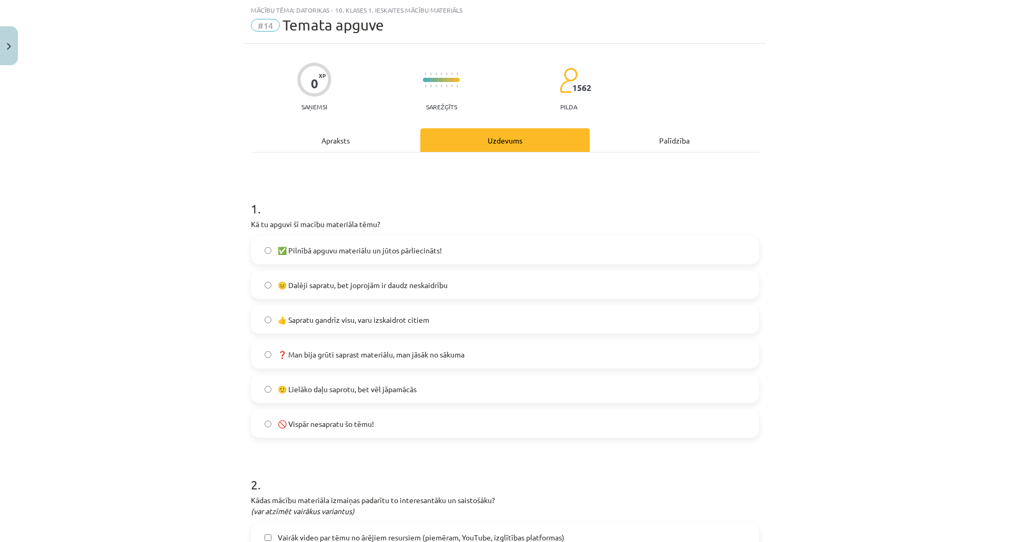
click at [418, 396] on label "🙂 Lielāko daļu saprotu, bet vēl jāpamācās" at bounding box center [505, 389] width 506 height 26
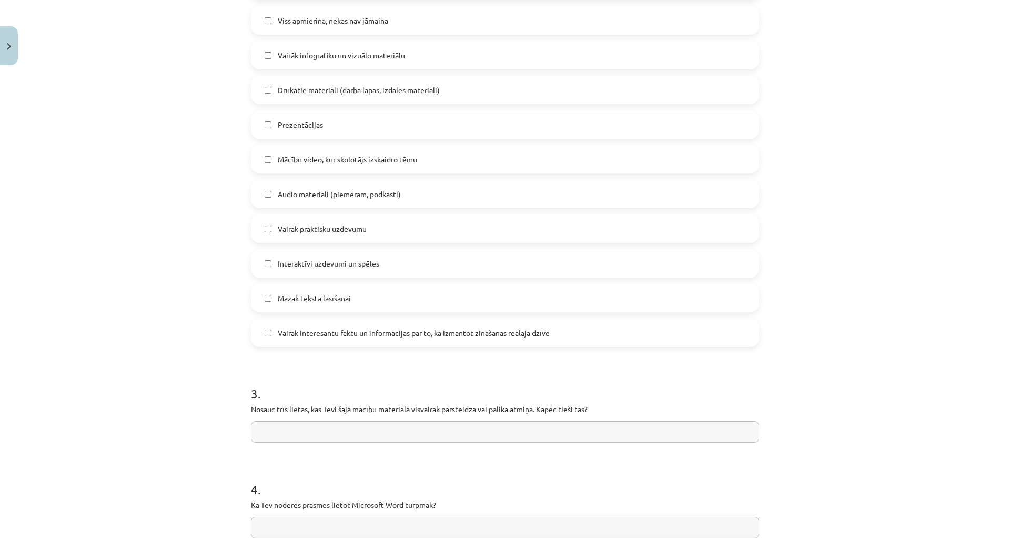
scroll to position [447, 0]
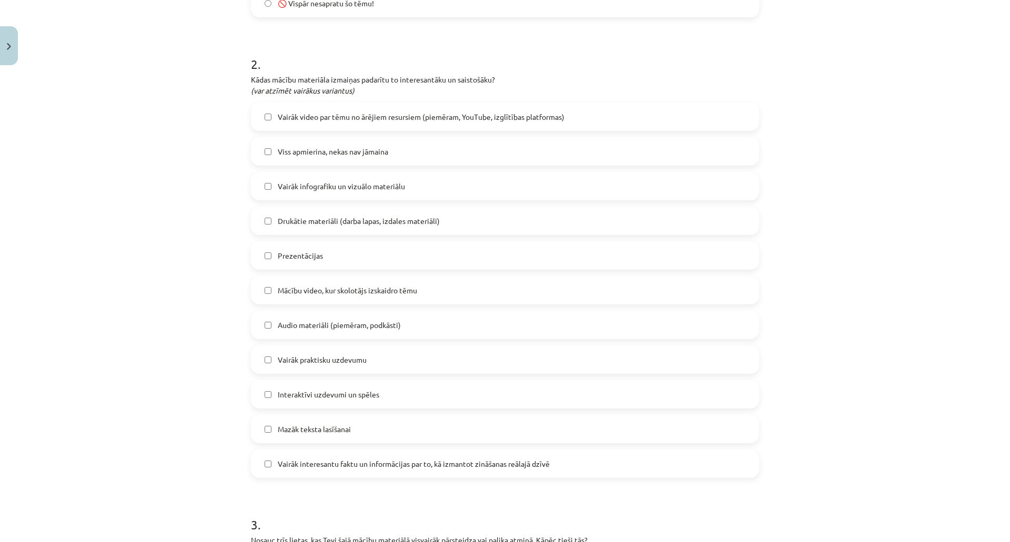
click at [403, 153] on label "Viss apmierina, nekas nav jāmaina" at bounding box center [505, 151] width 506 height 26
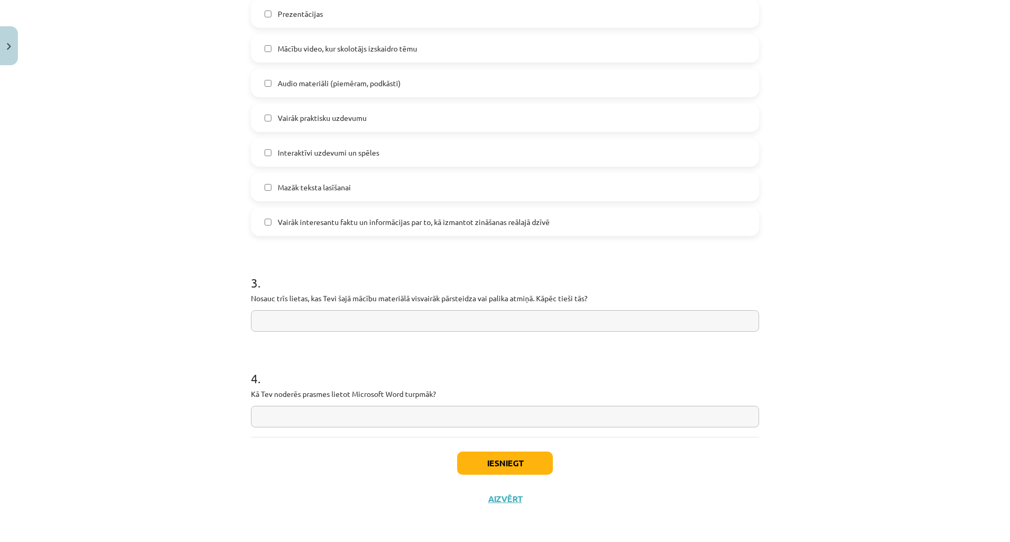
scroll to position [689, 0]
click at [405, 317] on input "text" at bounding box center [505, 321] width 508 height 22
drag, startPoint x: 332, startPoint y: 424, endPoint x: 338, endPoint y: 424, distance: 5.8
click at [337, 424] on input "text" at bounding box center [505, 417] width 508 height 22
type input "*"
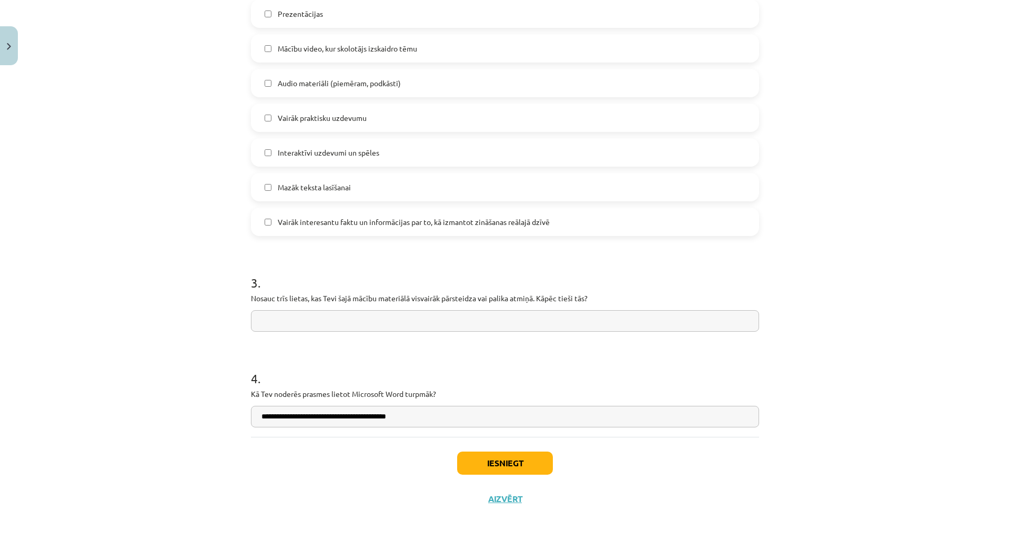
type input "**********"
click at [432, 312] on input "text" at bounding box center [505, 321] width 508 height 22
type input "**********"
click at [531, 469] on button "Iesniegt" at bounding box center [505, 463] width 96 height 23
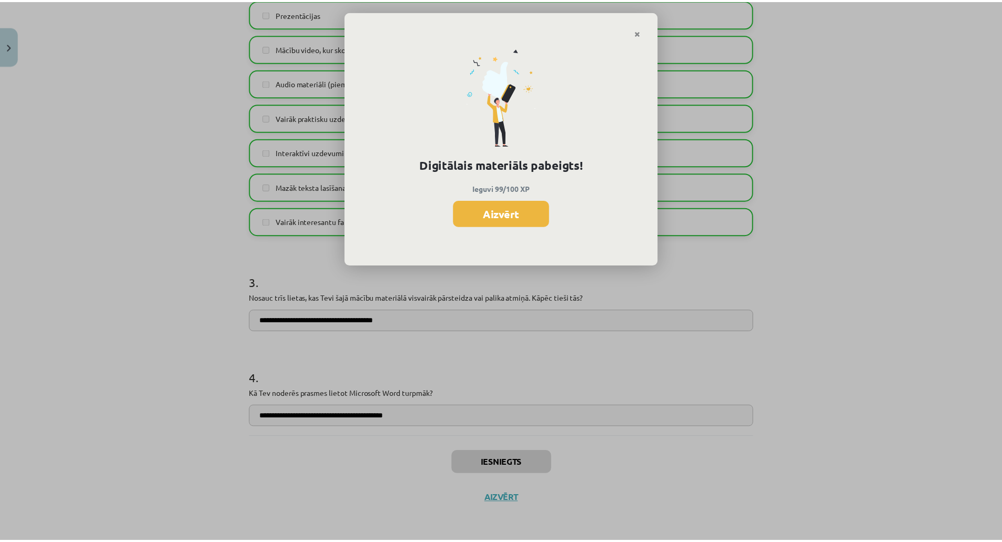
scroll to position [788, 0]
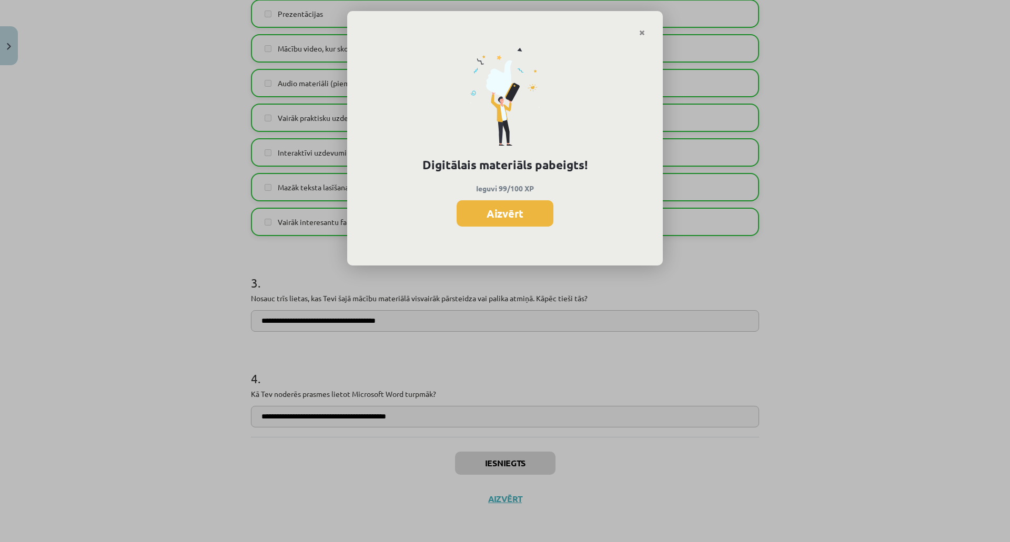
click at [501, 221] on button "Aizvērt" at bounding box center [505, 213] width 97 height 26
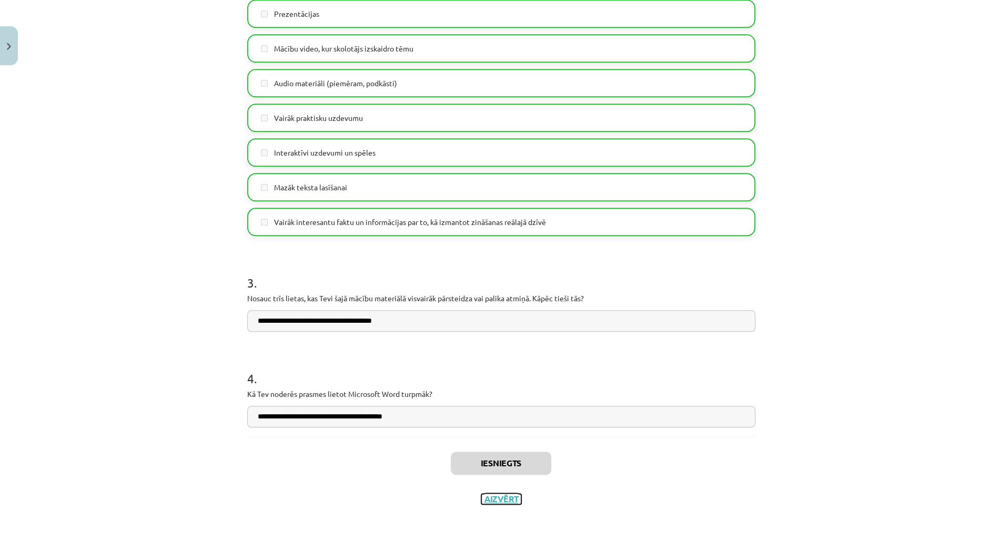
drag, startPoint x: 503, startPoint y: 495, endPoint x: 507, endPoint y: 500, distance: 6.4
click at [505, 497] on button "Aizvērt" at bounding box center [501, 499] width 40 height 11
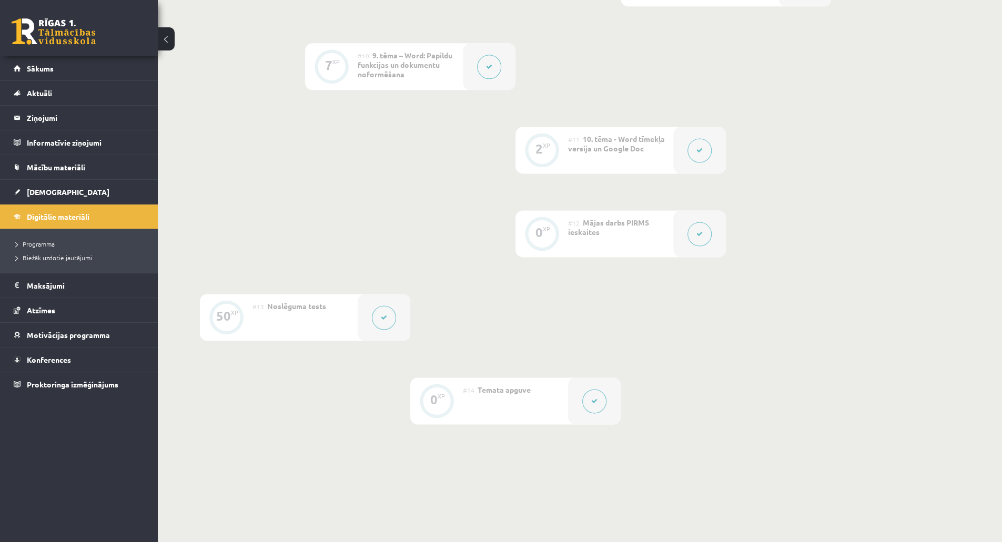
scroll to position [1051, 0]
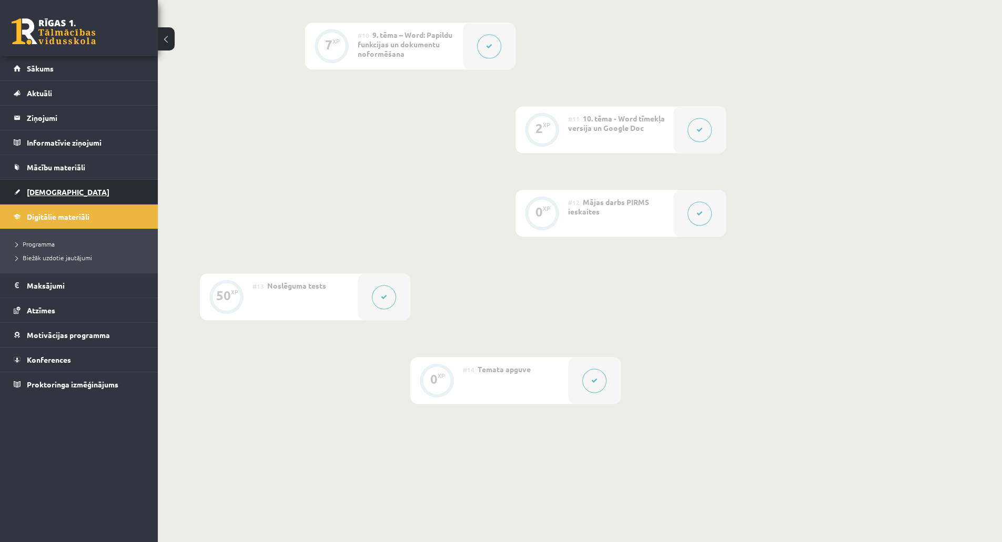
click at [56, 189] on span "[DEMOGRAPHIC_DATA]" at bounding box center [68, 191] width 83 height 9
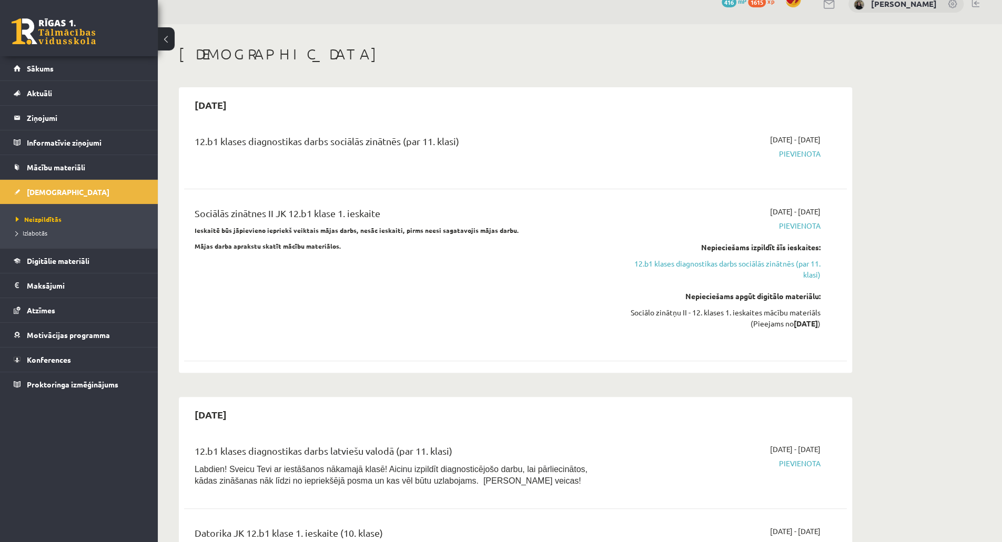
scroll to position [316, 0]
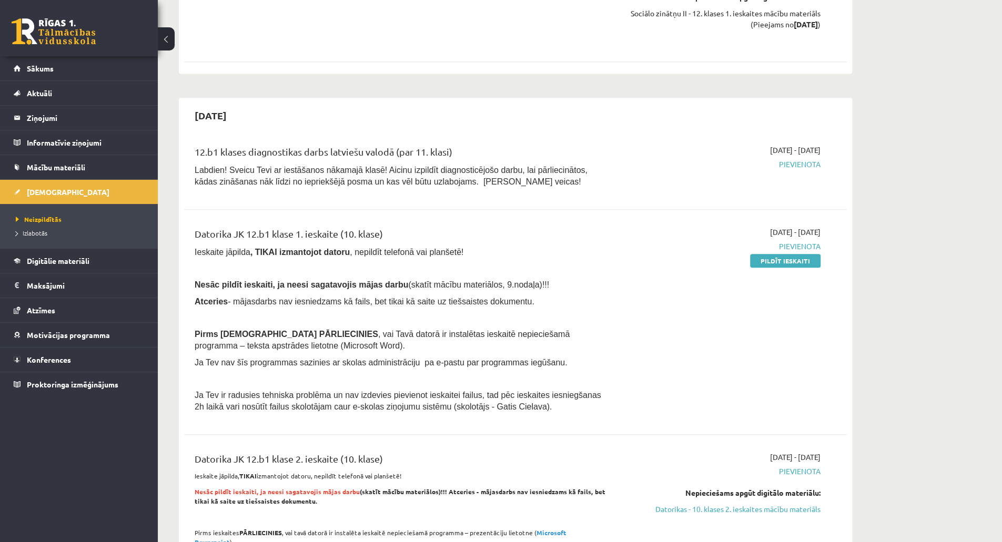
drag, startPoint x: 795, startPoint y: 264, endPoint x: 564, endPoint y: 36, distance: 324.4
click at [795, 264] on link "Pildīt ieskaiti" at bounding box center [785, 261] width 70 height 14
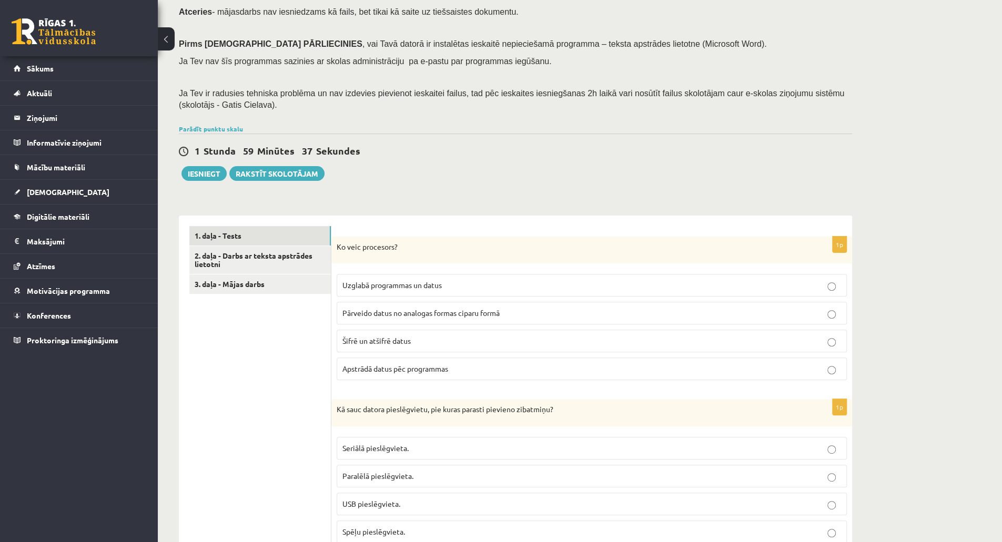
scroll to position [118, 0]
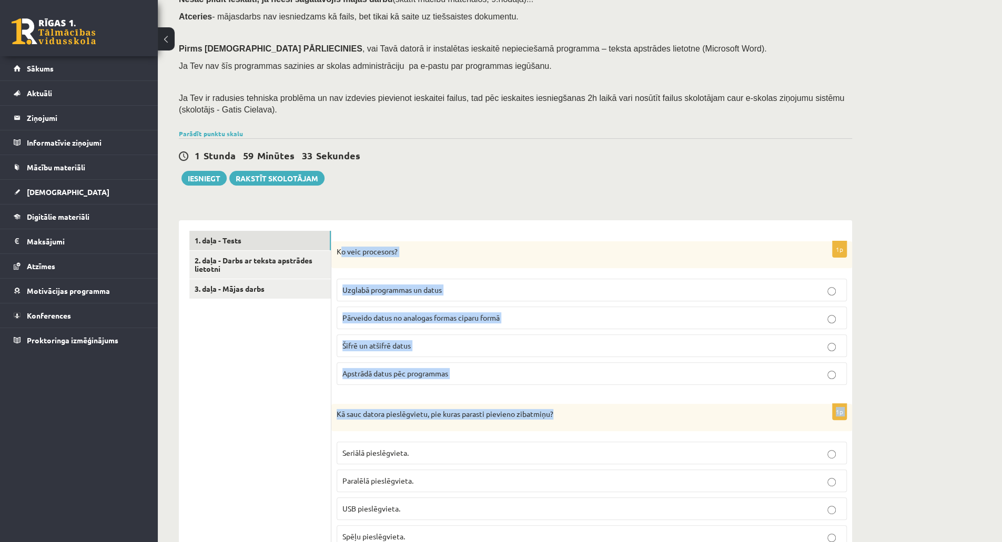
drag, startPoint x: 339, startPoint y: 252, endPoint x: 507, endPoint y: 379, distance: 210.7
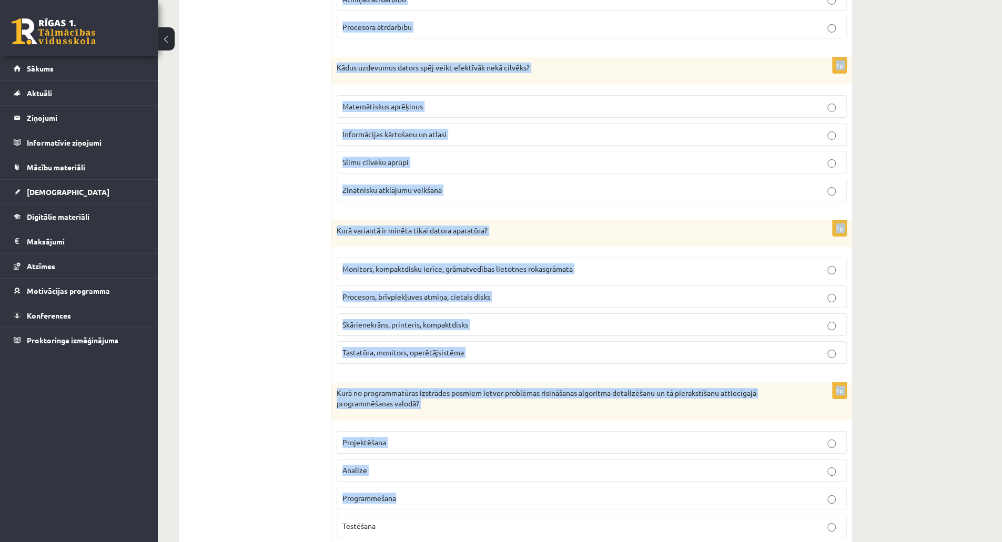
scroll to position [2748, 0]
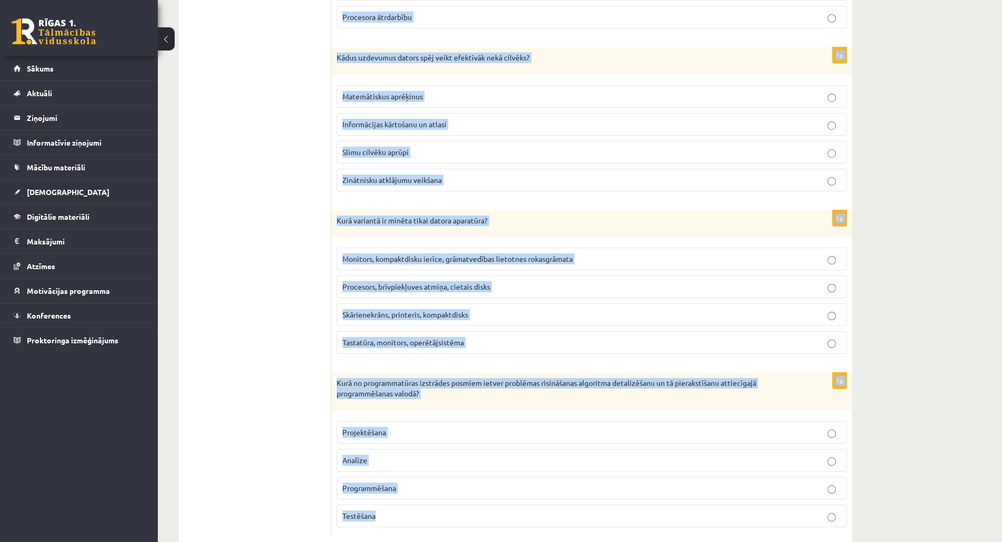
drag, startPoint x: 334, startPoint y: 250, endPoint x: 608, endPoint y: 471, distance: 352.5
copy form "Lo ipsu dolorsita? Consect adipiscing el seddo Eiusmodt incid ut laboreet dolor…"
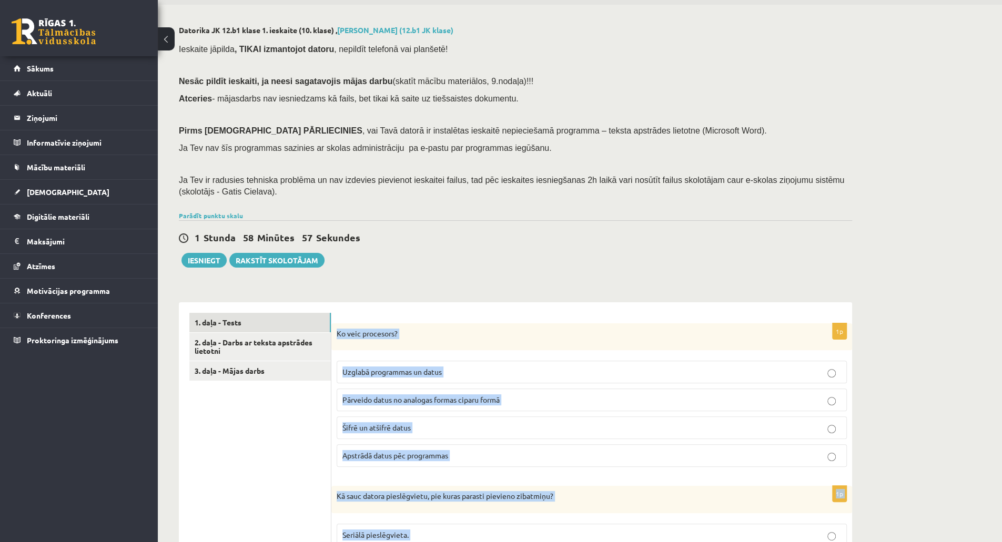
scroll to position [112, 0]
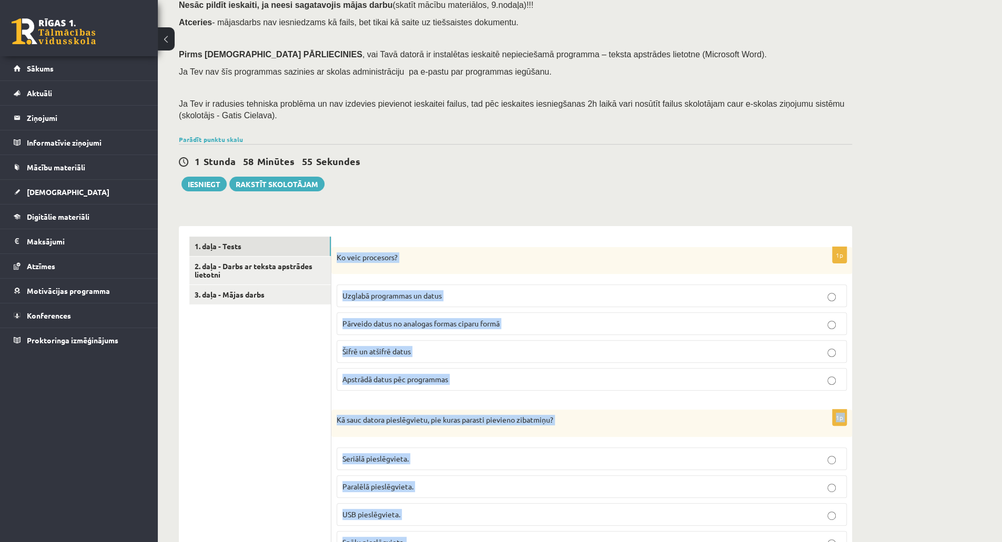
click at [535, 378] on p "Apstrādā datus pēc programmas" at bounding box center [591, 379] width 499 height 11
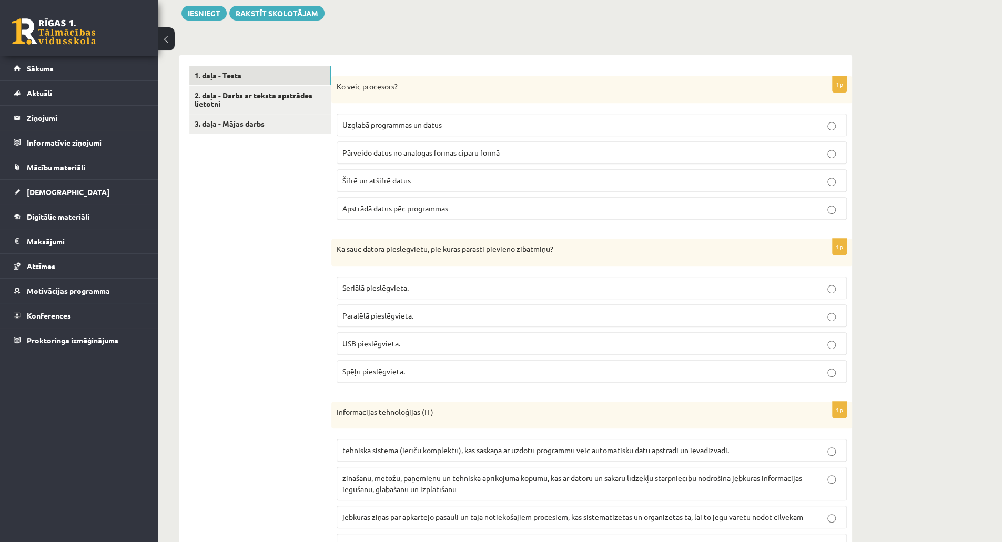
scroll to position [323, 0]
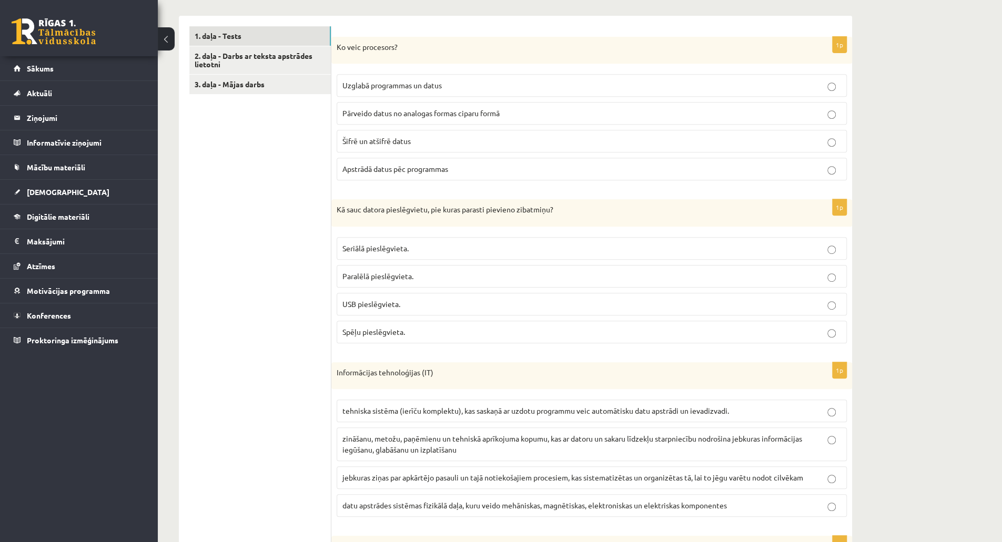
click at [451, 293] on label "USB pieslēgvieta." at bounding box center [592, 304] width 510 height 23
click at [372, 448] on span "zināšanu, metožu, paņēmienu un tehniskā aprīkojuma kopumu, kas ar datoru un sak…" at bounding box center [572, 444] width 460 height 21
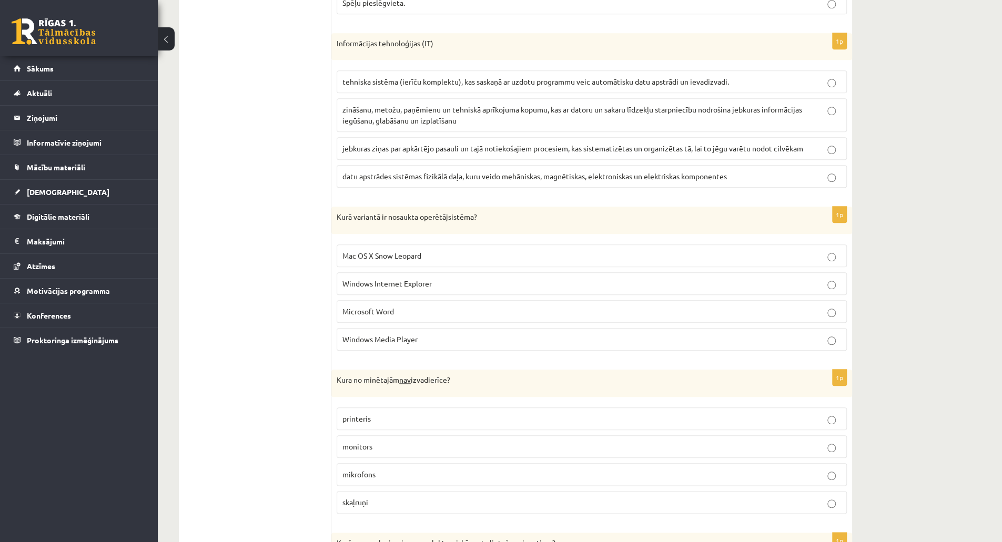
scroll to position [691, 0]
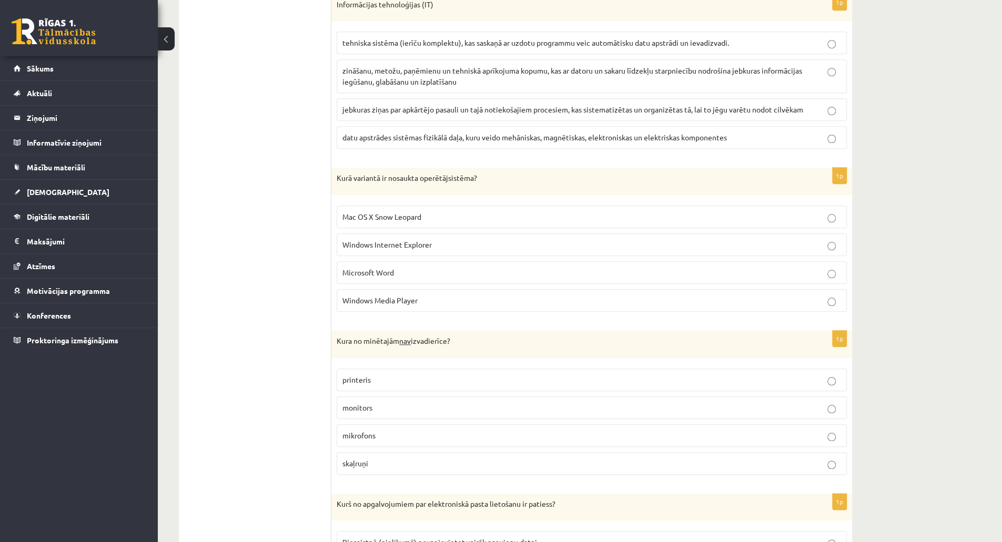
click at [371, 213] on span "Mac OS X Snow Leopard" at bounding box center [381, 216] width 79 height 9
click at [380, 433] on p "mikrofons" at bounding box center [591, 435] width 499 height 11
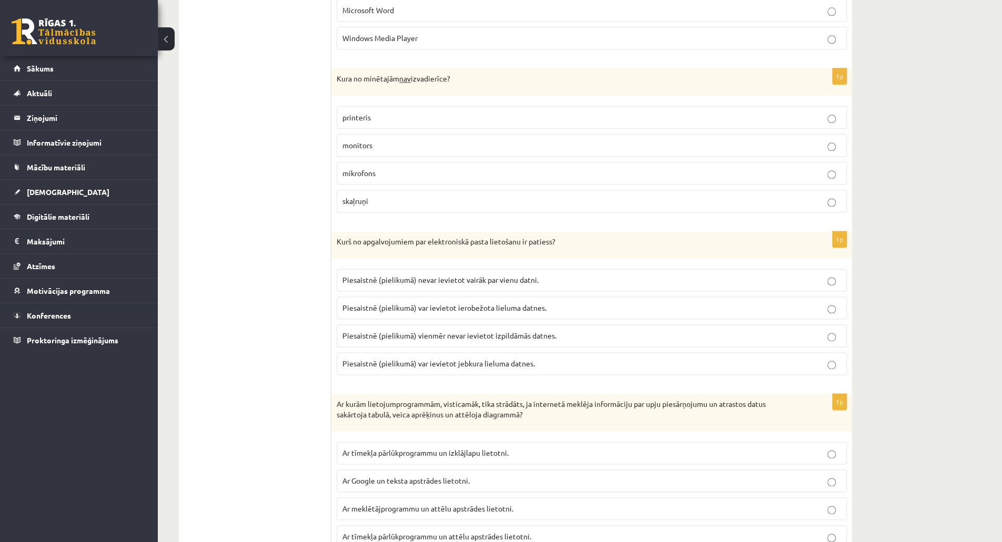
scroll to position [954, 0]
click at [489, 303] on span "Piesaistnē (pielikumā) var ievietot ierobežota lieluma datnes." at bounding box center [444, 307] width 204 height 9
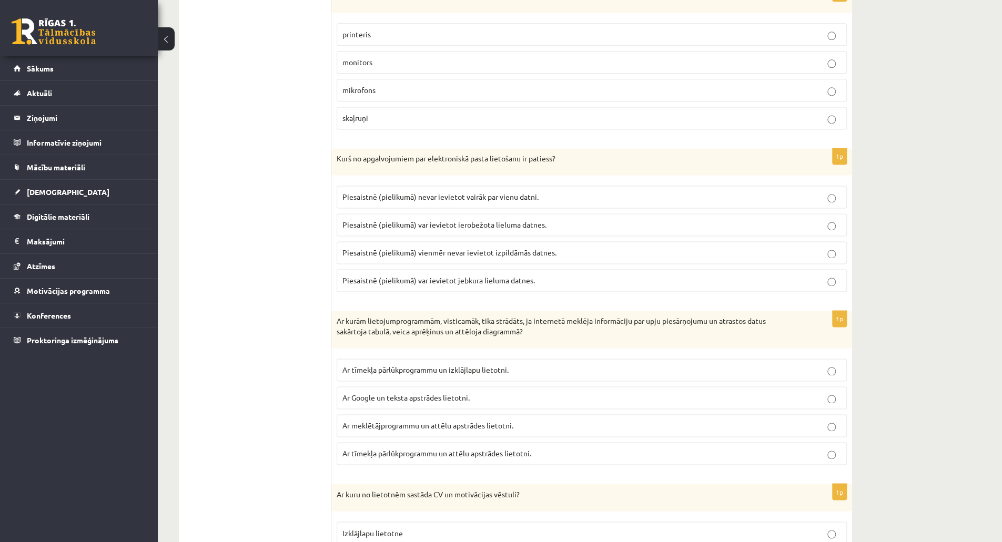
scroll to position [1059, 0]
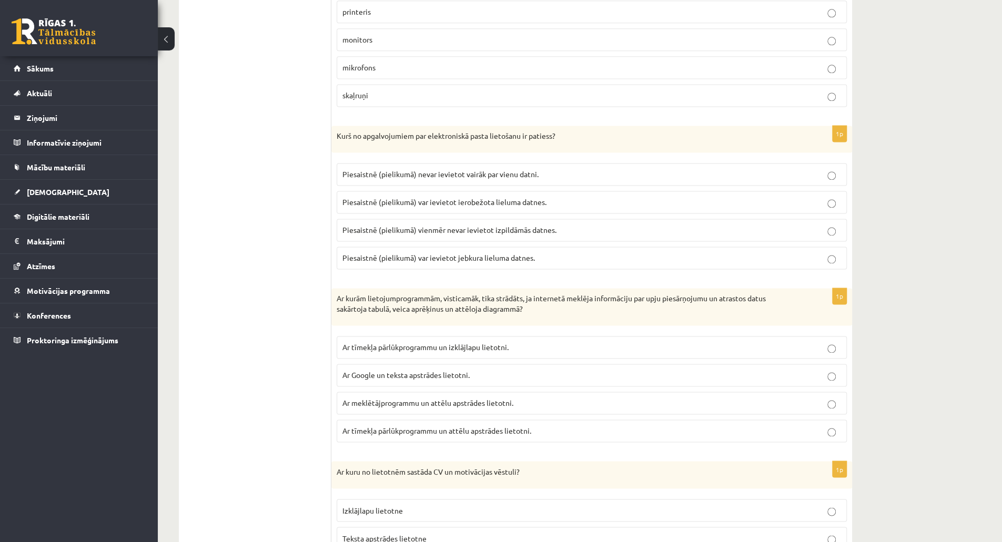
click at [529, 342] on p "Ar tīmekļa pārlūkprogrammu un izklājlapu lietotni." at bounding box center [591, 347] width 499 height 11
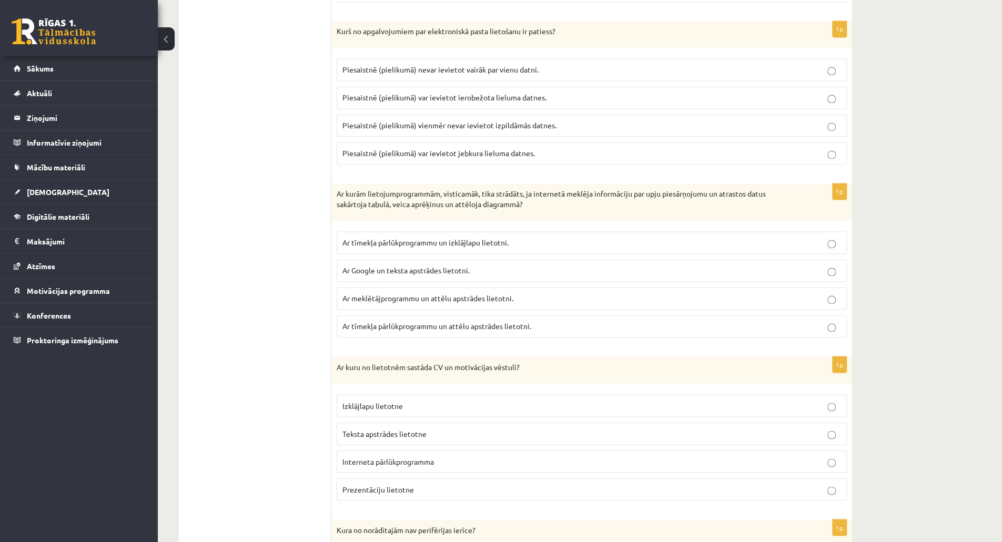
scroll to position [1164, 0]
click at [443, 428] on p "Teksta apstrādes lietotne" at bounding box center [591, 433] width 499 height 11
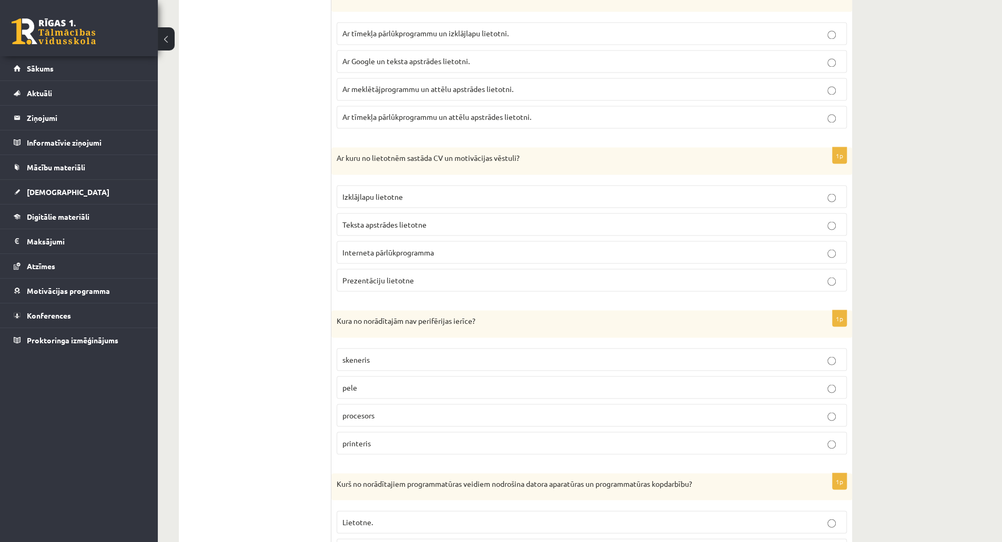
scroll to position [1375, 0]
click at [408, 408] on p "procesors" at bounding box center [591, 413] width 499 height 11
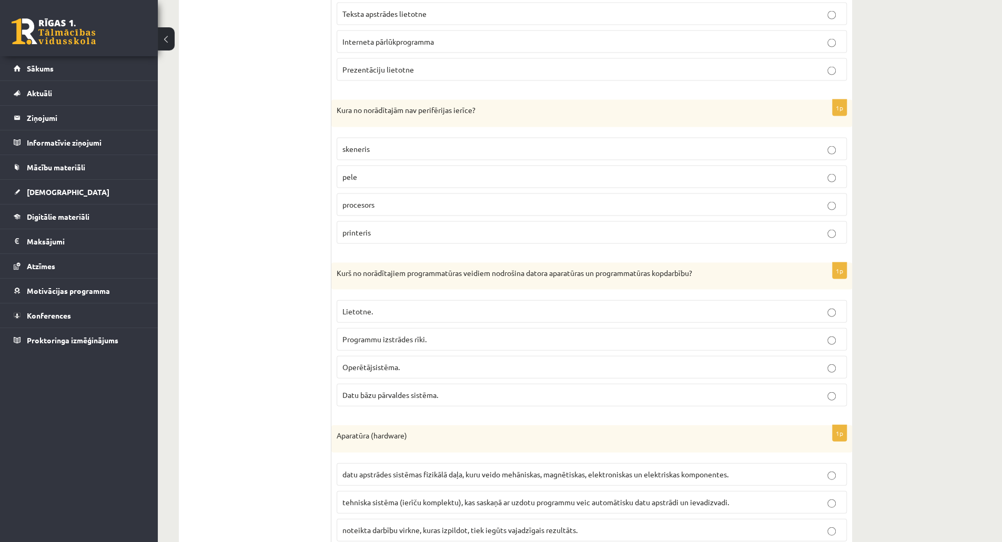
scroll to position [1585, 0]
click at [450, 360] on p "Operētājsistēma." at bounding box center [591, 365] width 499 height 11
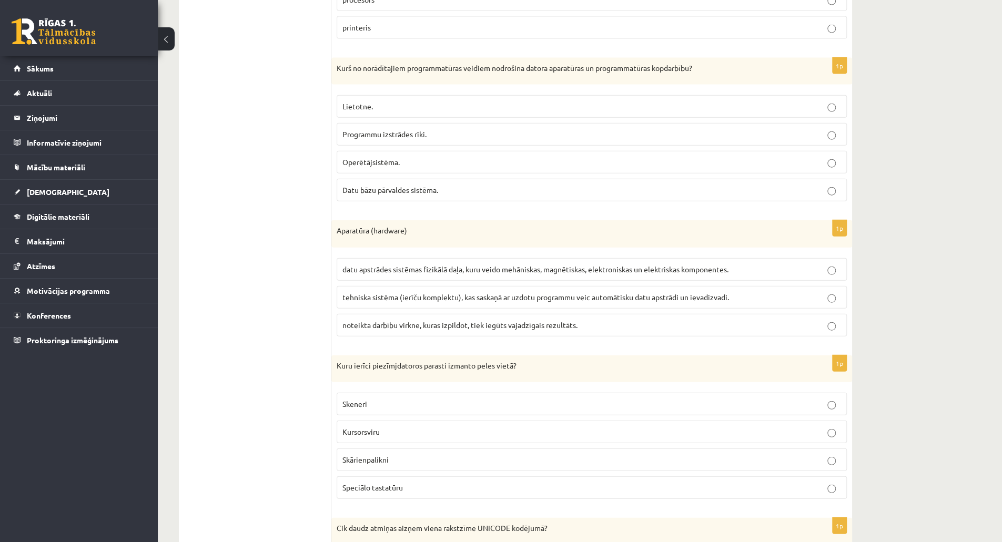
scroll to position [1796, 0]
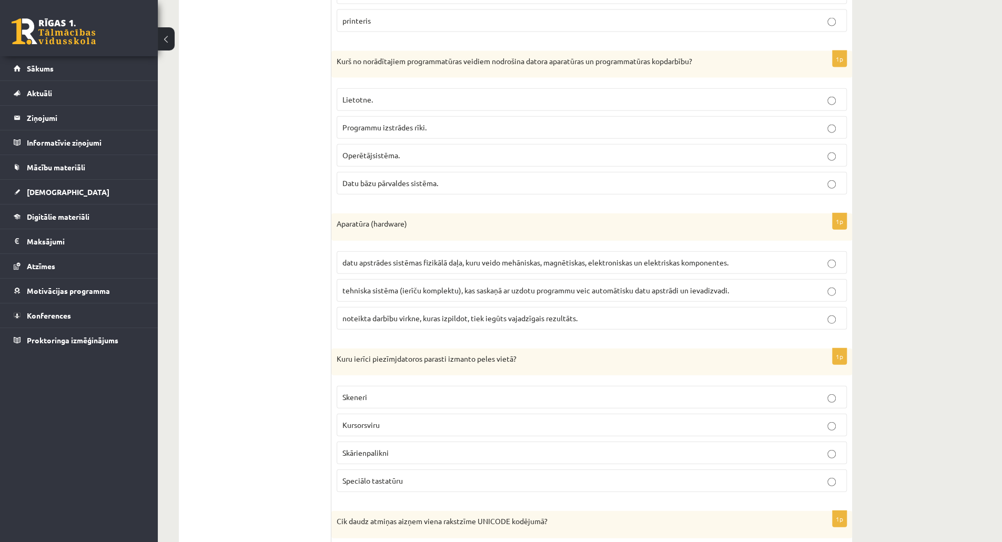
click at [473, 258] on span "datu apstrādes sistēmas fizikālā daļa, kuru veido mehāniskas, magnētiskas, elek…" at bounding box center [535, 262] width 386 height 9
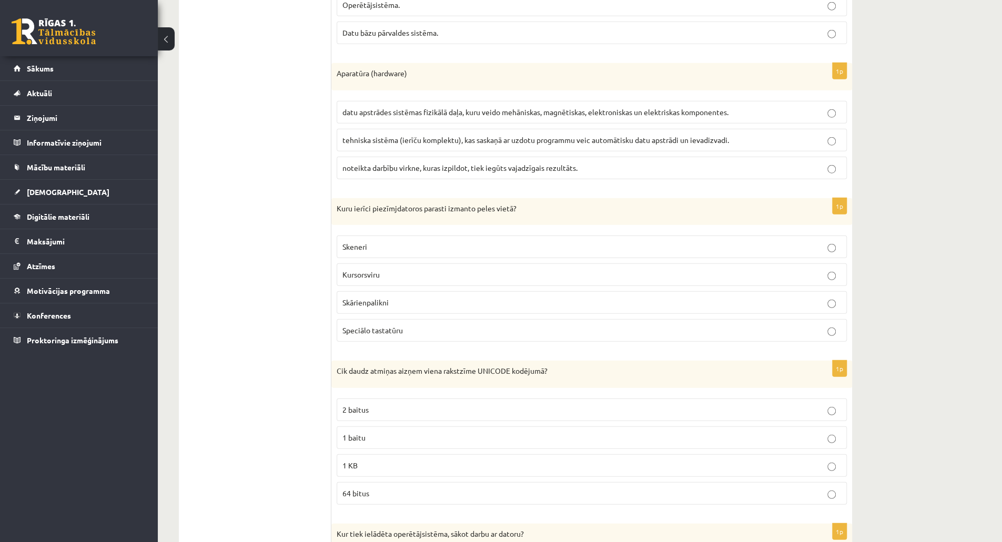
scroll to position [1953, 0]
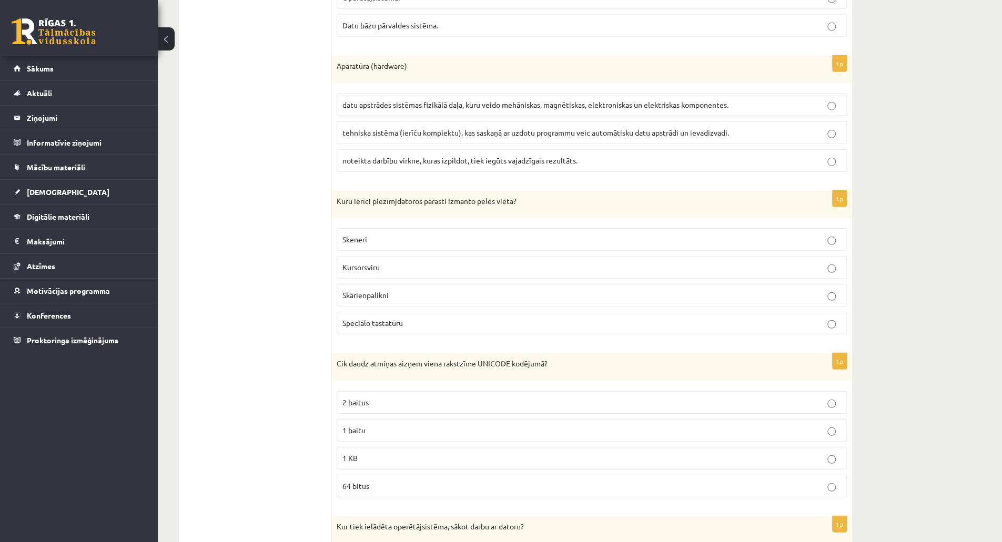
click at [372, 286] on label "Skārienpalikni" at bounding box center [592, 295] width 510 height 23
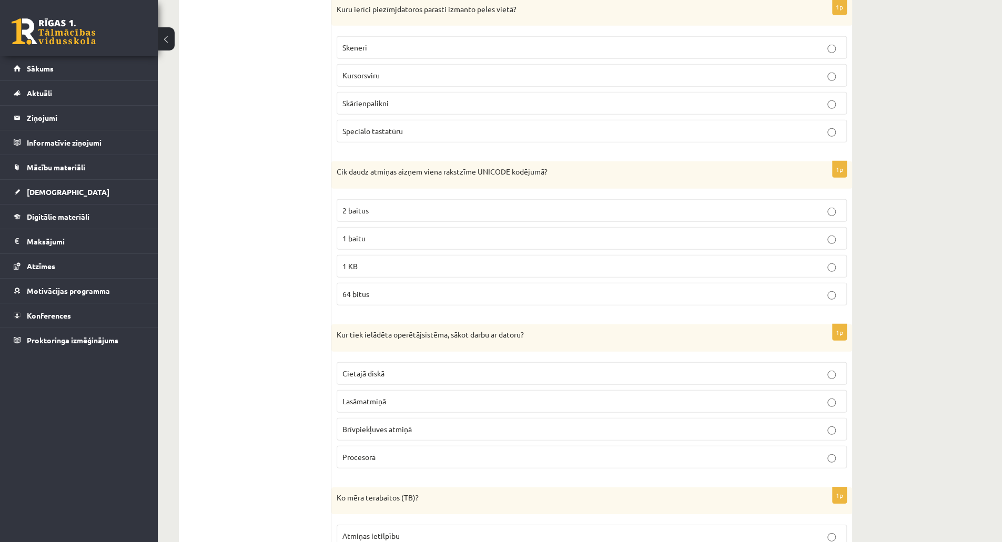
scroll to position [2164, 0]
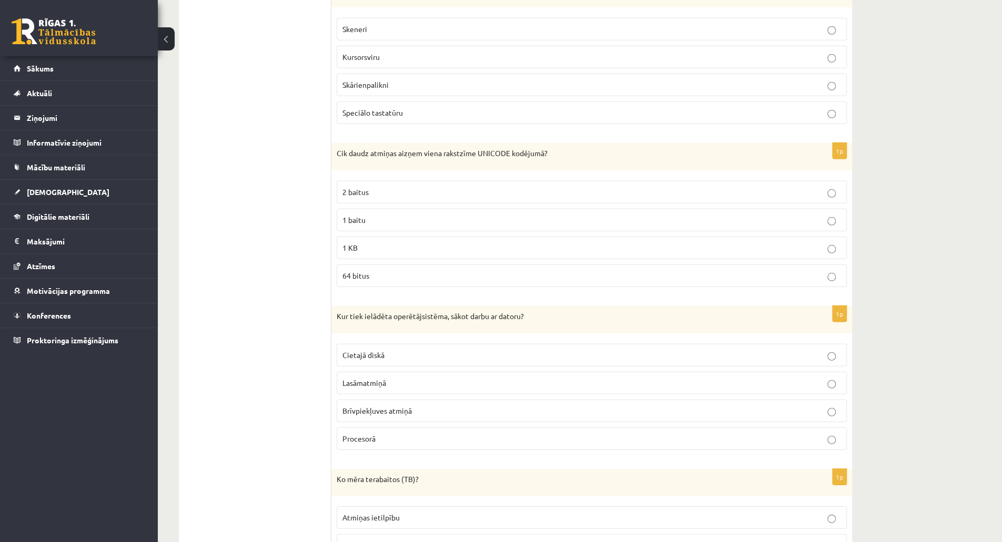
click at [386, 187] on p "2 baitus" at bounding box center [591, 192] width 499 height 11
click at [419, 400] on label "Brīvpiekļuves atmiņā" at bounding box center [592, 411] width 510 height 23
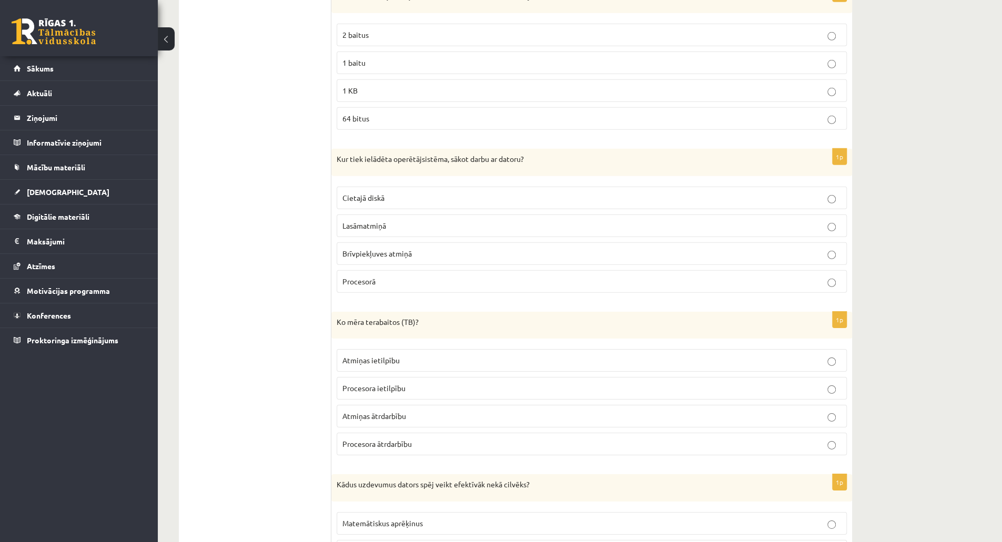
scroll to position [2322, 0]
click at [420, 355] on p "Atmiņas ietilpību" at bounding box center [591, 360] width 499 height 11
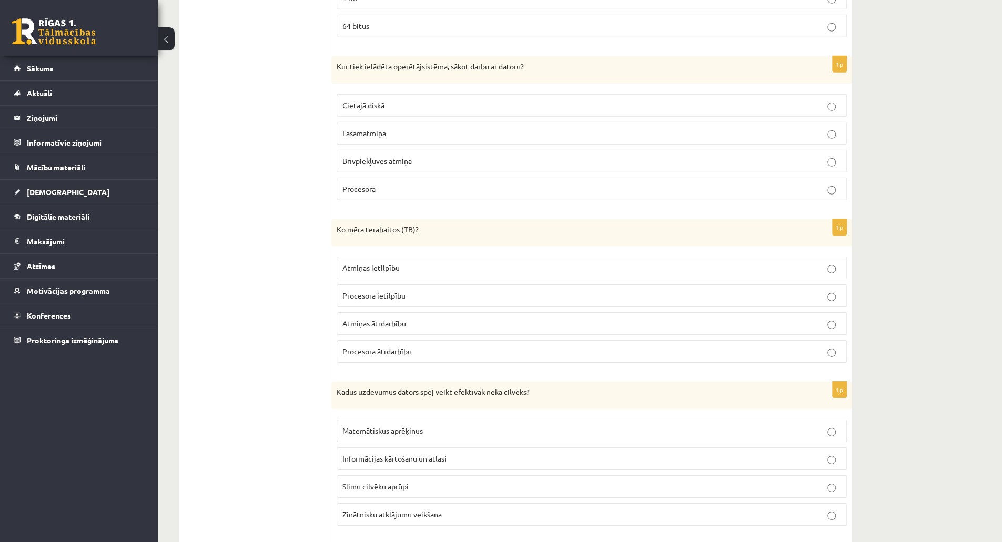
scroll to position [2480, 0]
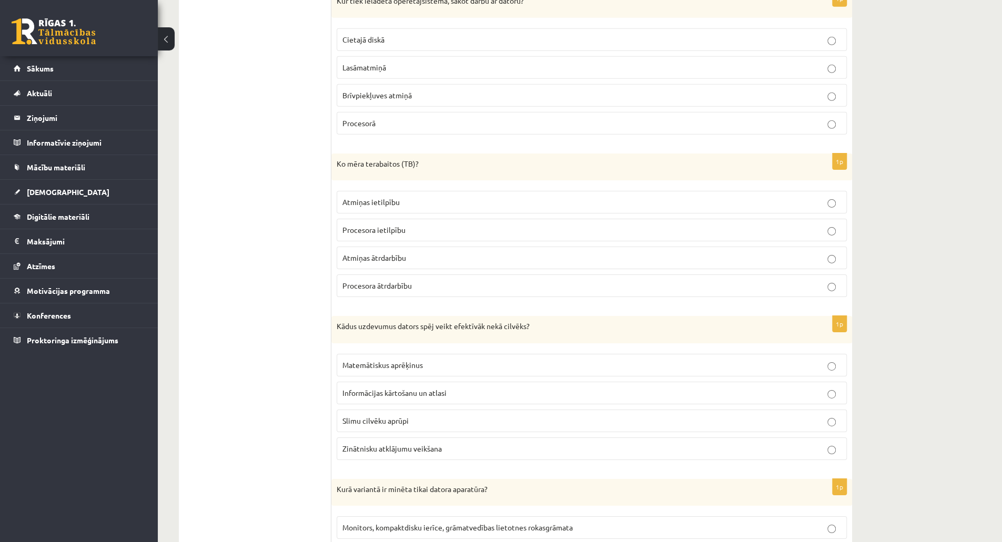
click at [509, 388] on p "Informācijas kārtošanu un atlasi" at bounding box center [591, 393] width 499 height 11
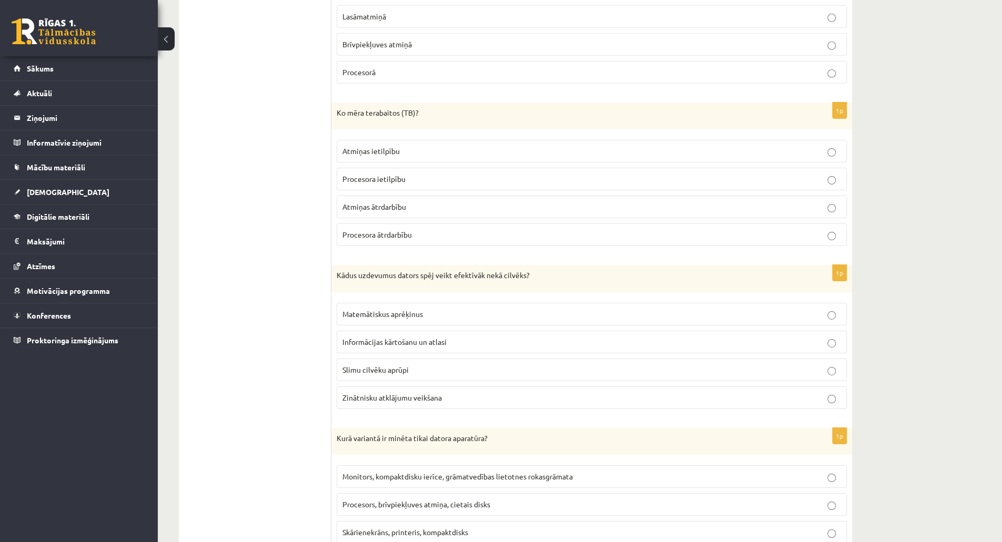
scroll to position [2690, 0]
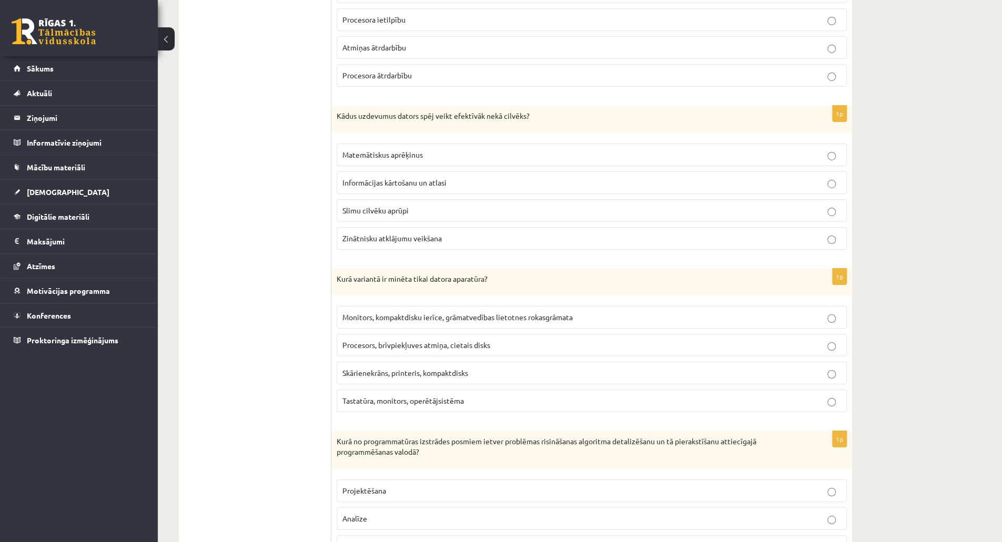
click at [367, 340] on p "Procesors, brīvpiekļuves atmiņa, cietais disks" at bounding box center [591, 345] width 499 height 11
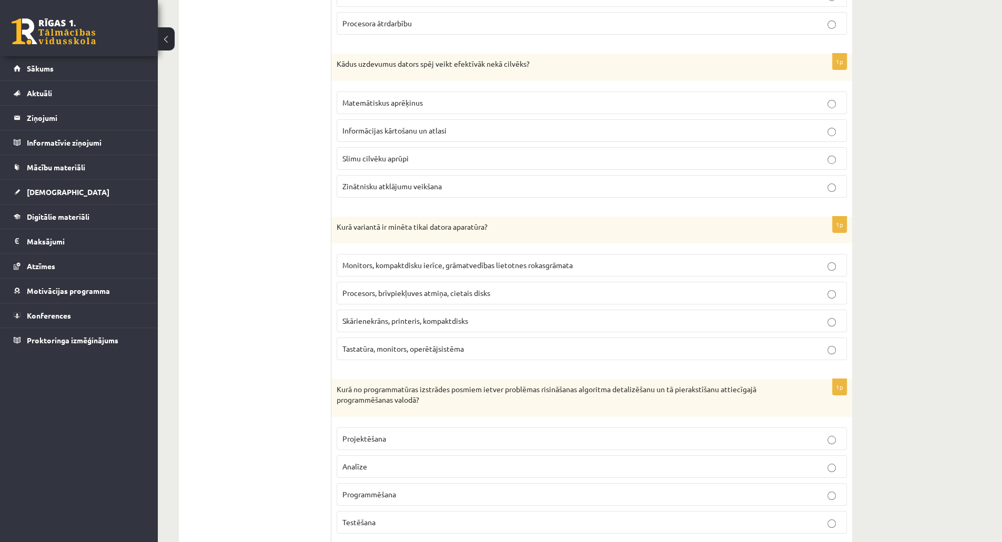
scroll to position [2748, 0]
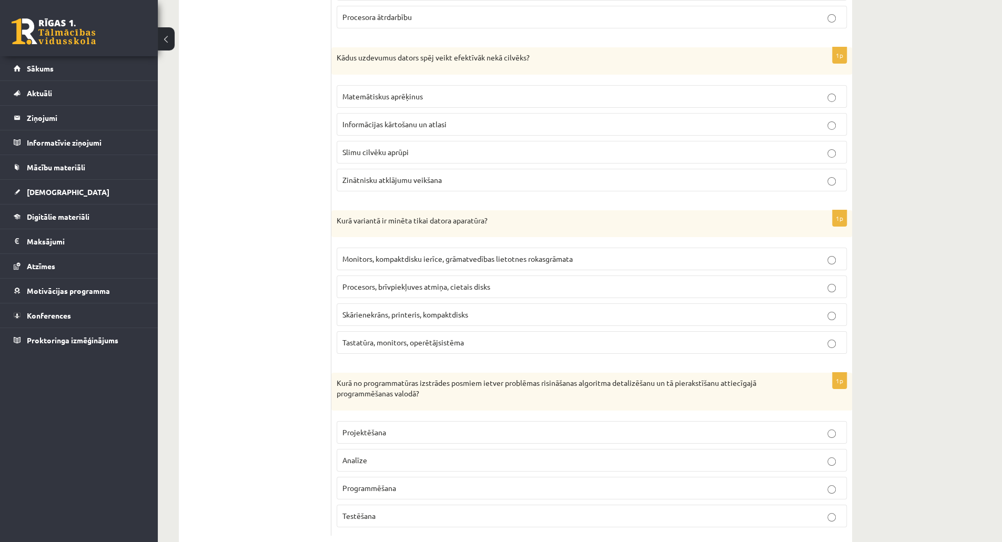
click at [400, 483] on p "Programmēšana" at bounding box center [591, 488] width 499 height 11
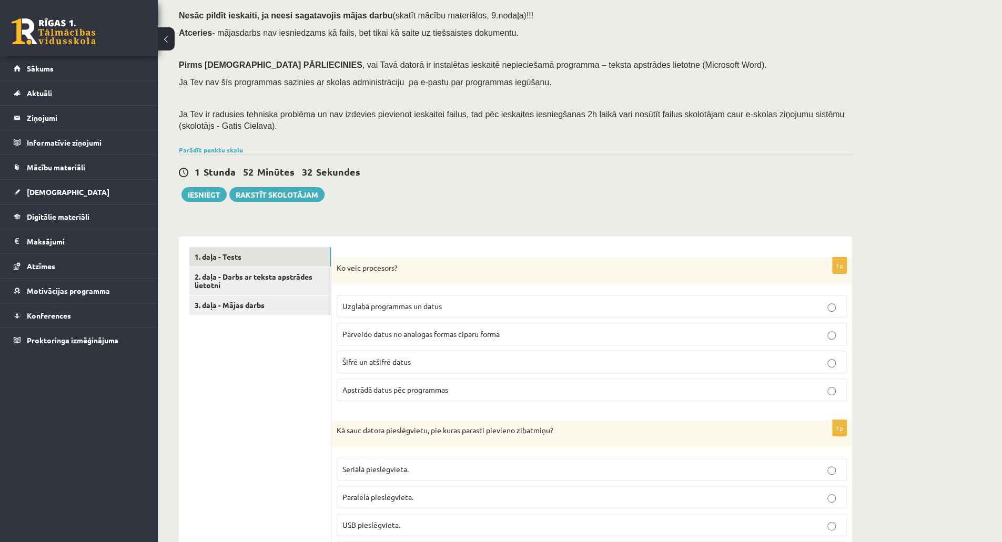
scroll to position [0, 0]
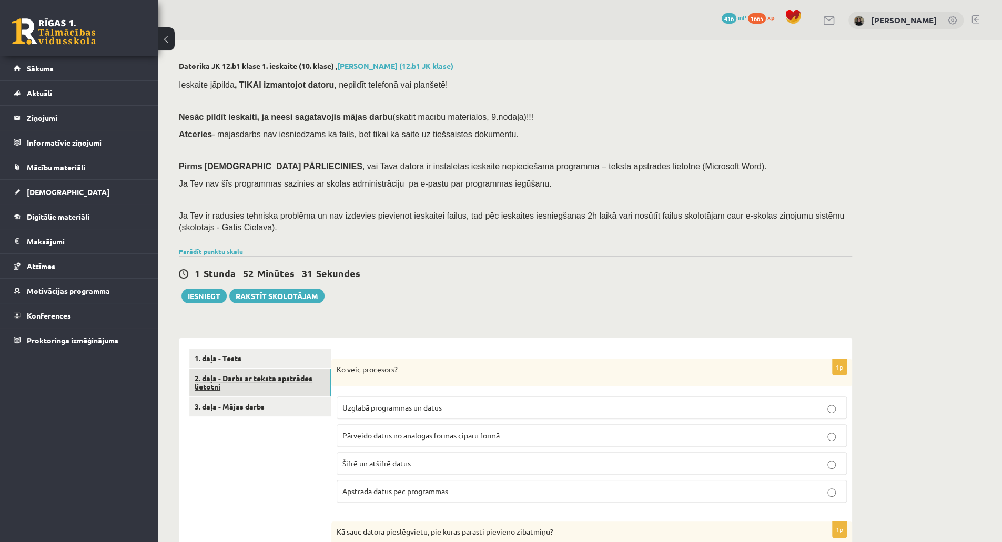
click at [229, 389] on link "2. daļa - Darbs ar teksta apstrādes lietotni" at bounding box center [260, 383] width 142 height 28
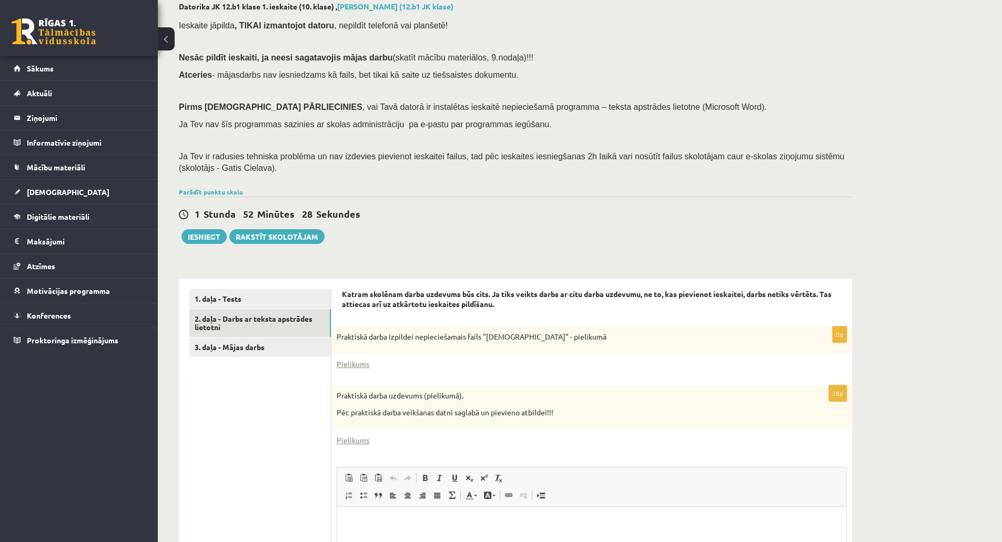
scroll to position [234, 0]
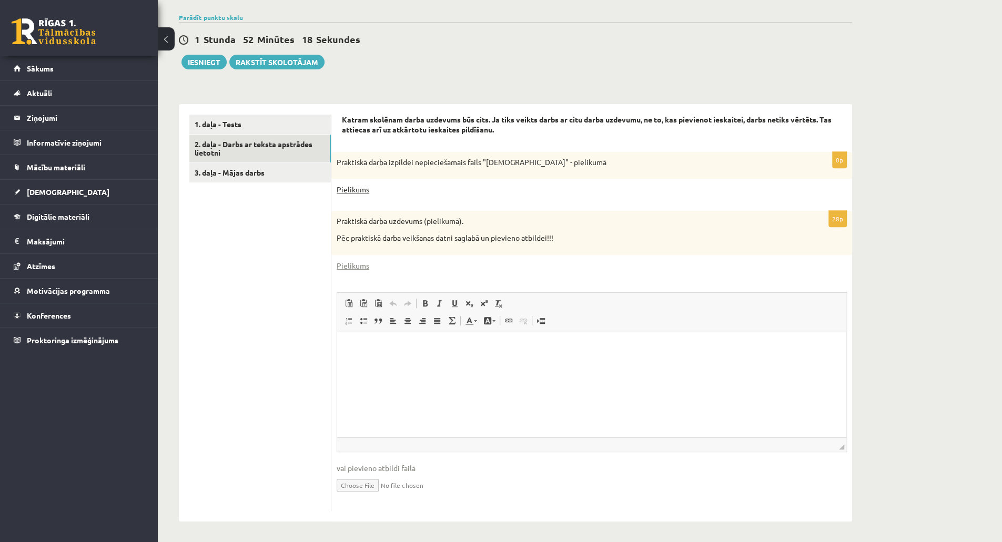
click at [364, 192] on link "Pielikums" at bounding box center [353, 189] width 33 height 11
click at [364, 271] on link "Pielikums" at bounding box center [353, 265] width 33 height 11
click at [238, 177] on link "3. daļa - Mājas darbs" at bounding box center [260, 172] width 142 height 19
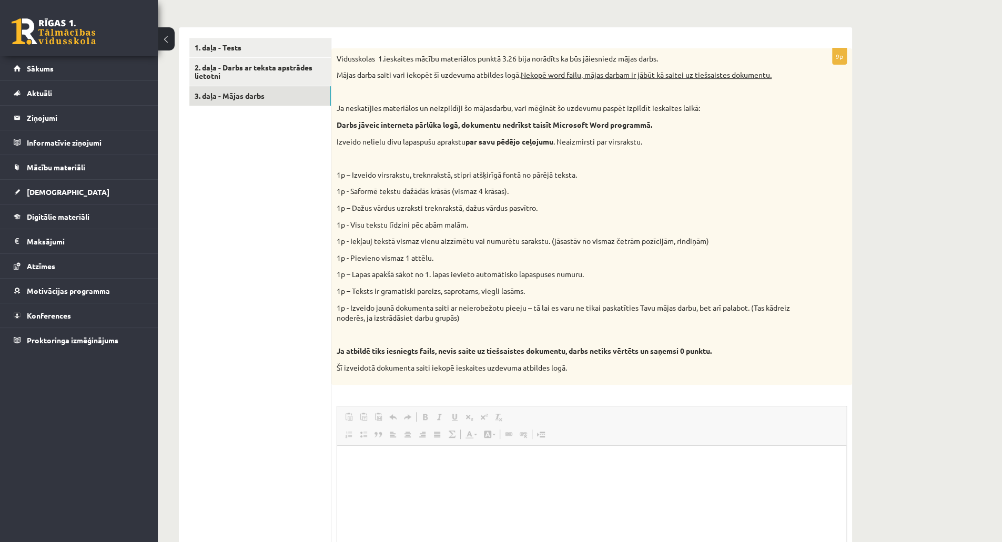
scroll to position [0, 0]
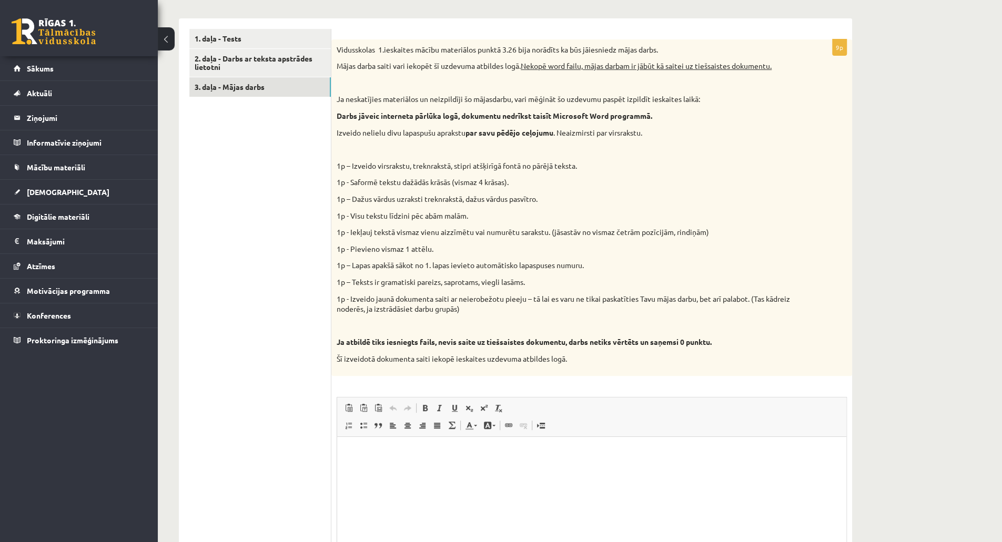
click at [345, 456] on html at bounding box center [591, 453] width 509 height 32
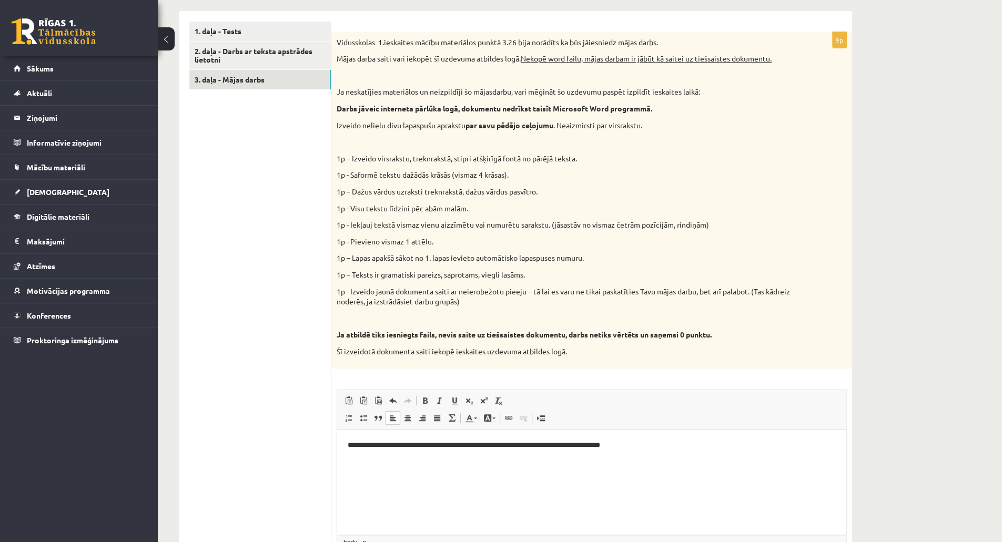
scroll to position [319, 0]
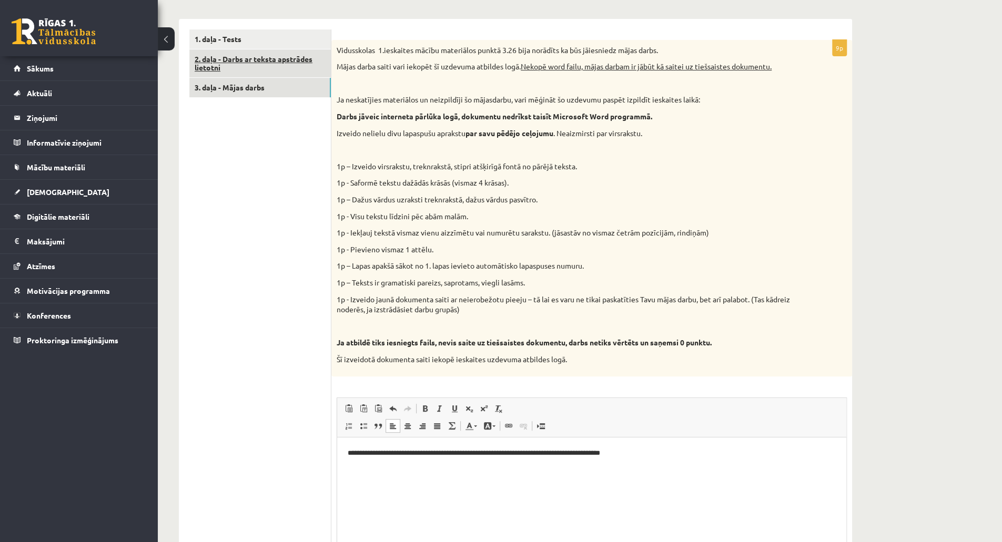
click at [229, 72] on link "2. daļa - Darbs ar teksta apstrādes lietotni" at bounding box center [260, 63] width 142 height 28
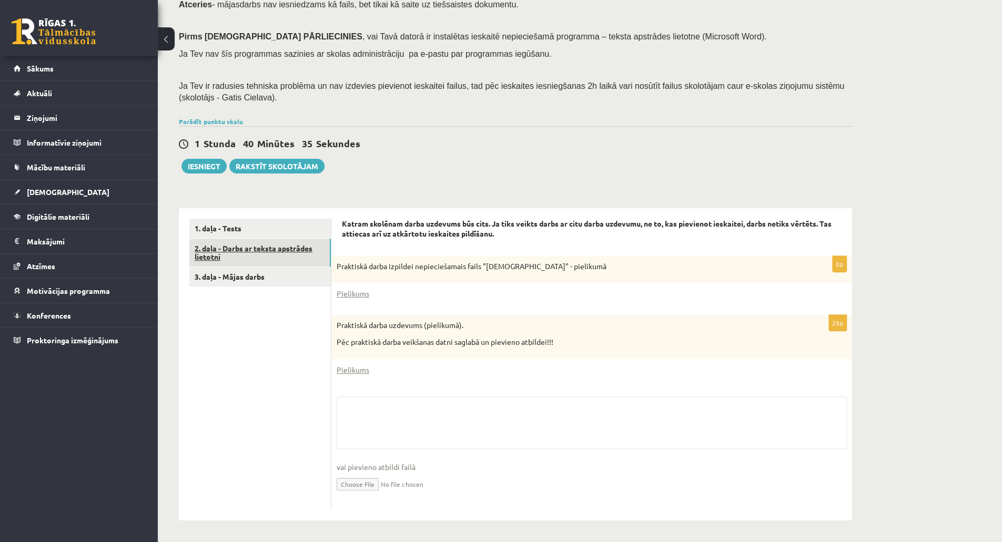
scroll to position [129, 0]
click at [216, 225] on link "1. daļa - Tests" at bounding box center [260, 228] width 142 height 19
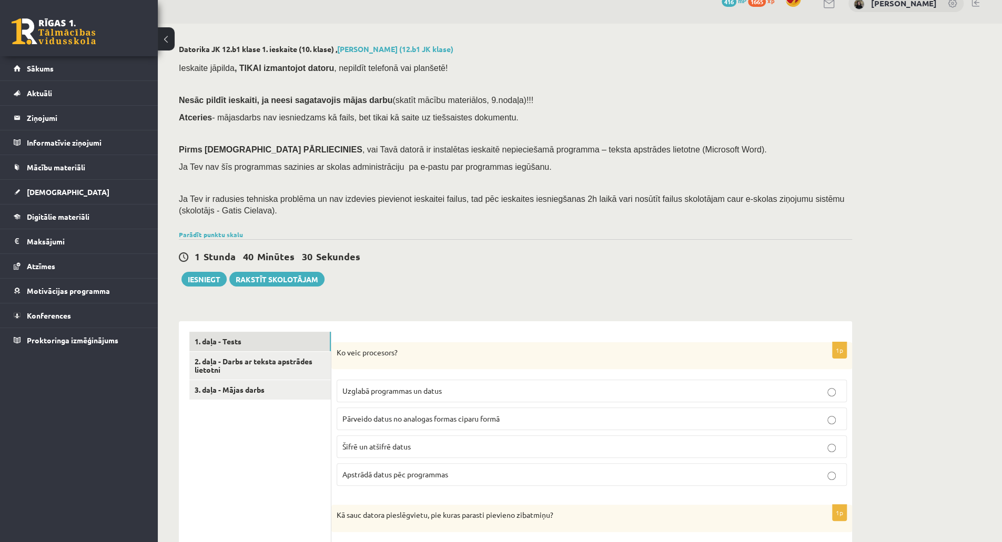
scroll to position [0, 0]
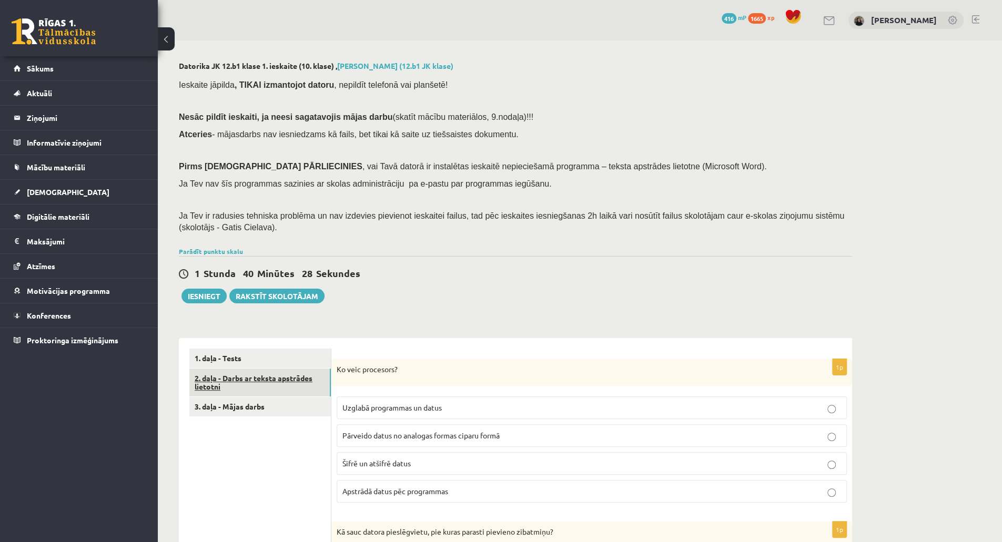
click at [277, 371] on link "2. daļa - Darbs ar teksta apstrādes lietotni" at bounding box center [260, 383] width 142 height 28
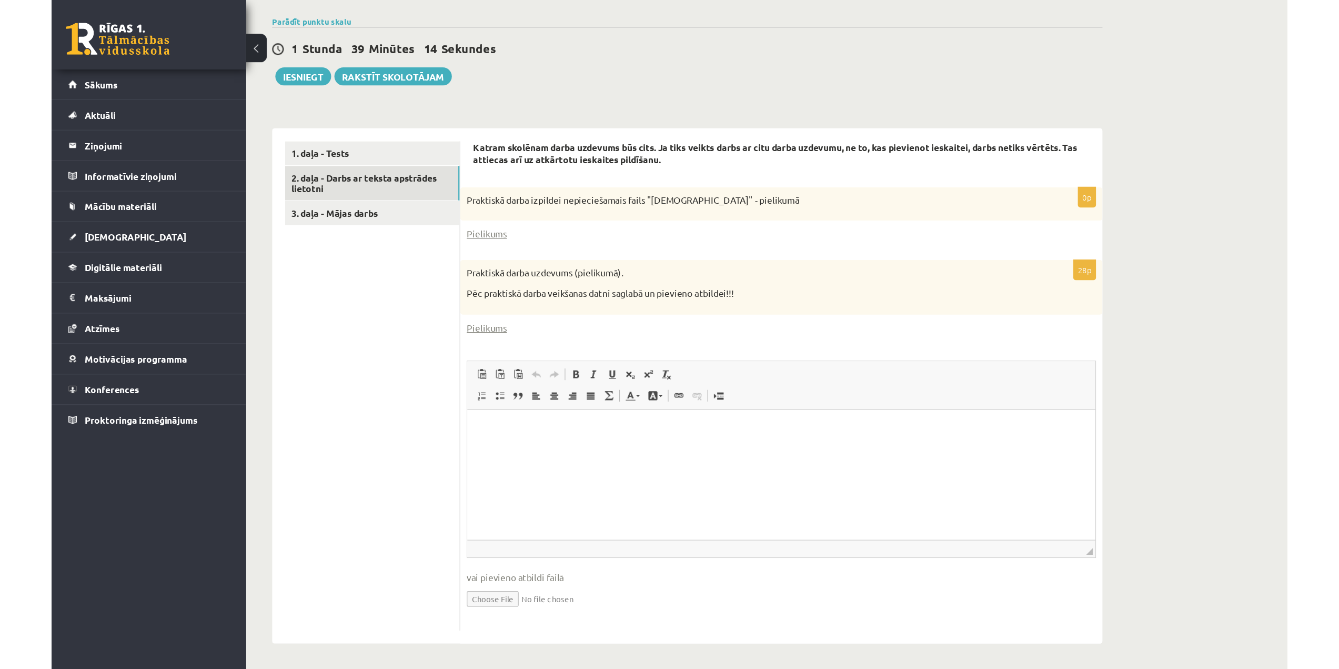
scroll to position [109, 0]
